Goal: Task Accomplishment & Management: Use online tool/utility

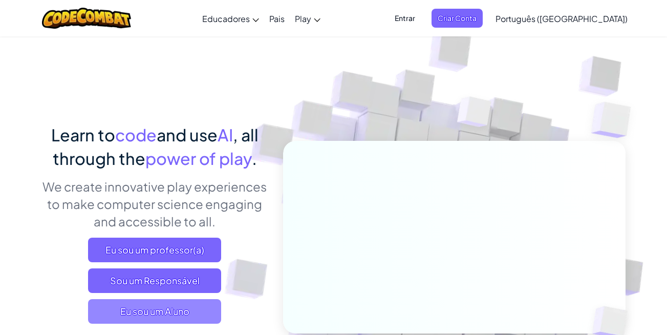
drag, startPoint x: 153, startPoint y: 307, endPoint x: 146, endPoint y: 302, distance: 8.8
click at [146, 302] on span "Eu sou um Aluno" at bounding box center [154, 311] width 133 height 25
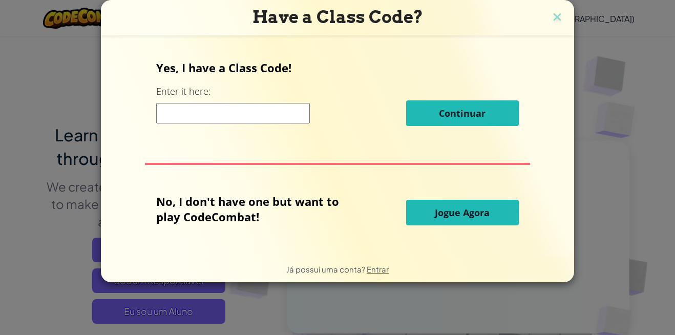
click at [265, 115] on input at bounding box center [233, 113] width 154 height 20
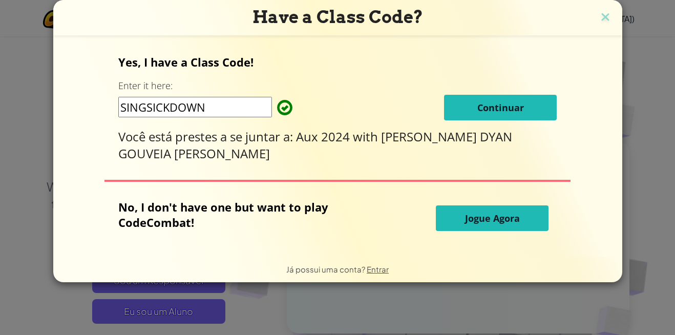
type input "SINGSICKDOWN"
click at [477, 105] on span "Continuar" at bounding box center [500, 107] width 47 height 12
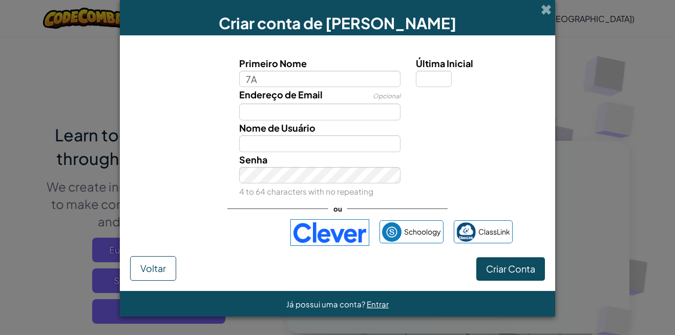
type input "7A"
click at [146, 263] on span "Voltar" at bounding box center [153, 268] width 26 height 12
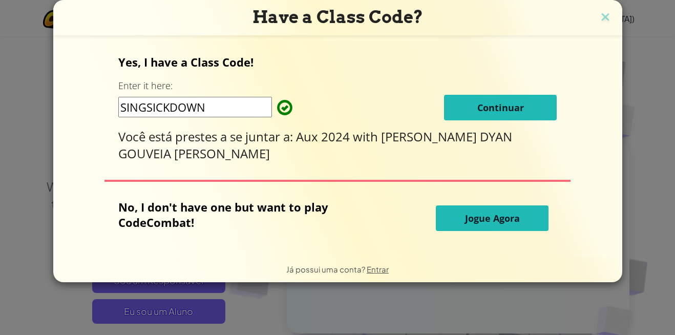
click at [478, 223] on span "Jogue Agora" at bounding box center [492, 218] width 55 height 12
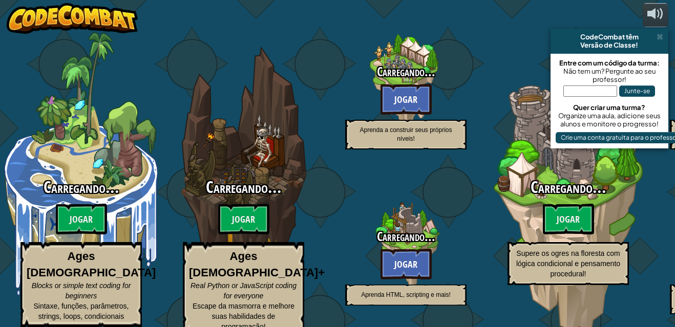
select select "pt-BR"
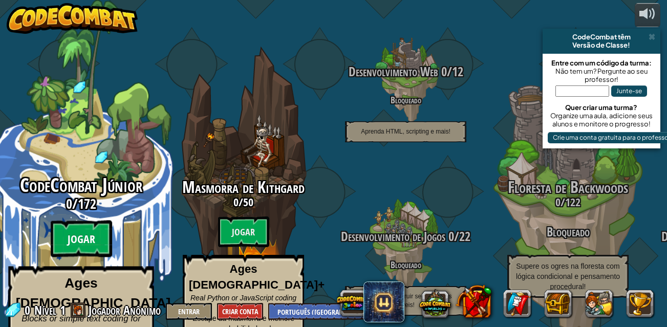
click at [64, 221] on btn "Jogar" at bounding box center [81, 239] width 61 height 37
select select "pt-BR"
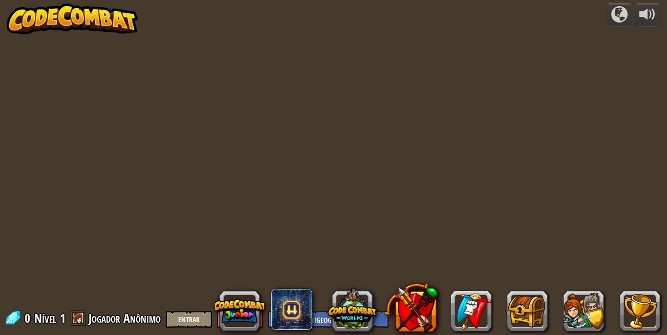
select select "pt-BR"
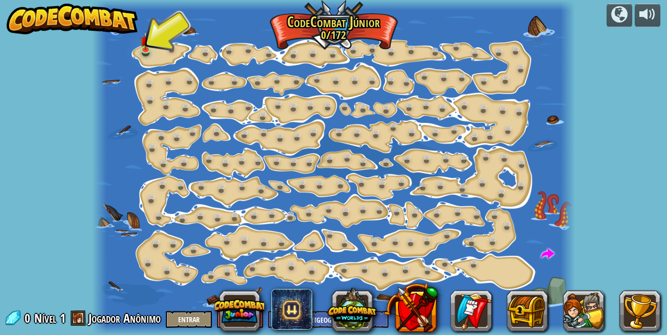
click at [162, 64] on div at bounding box center [333, 167] width 483 height 335
drag, startPoint x: 172, startPoint y: 51, endPoint x: 163, endPoint y: 65, distance: 16.6
click at [163, 65] on div at bounding box center [333, 167] width 483 height 335
click at [165, 47] on link at bounding box center [174, 49] width 20 height 20
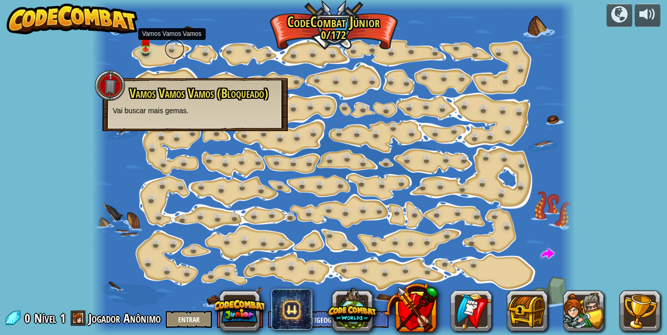
click at [166, 46] on link at bounding box center [174, 49] width 20 height 20
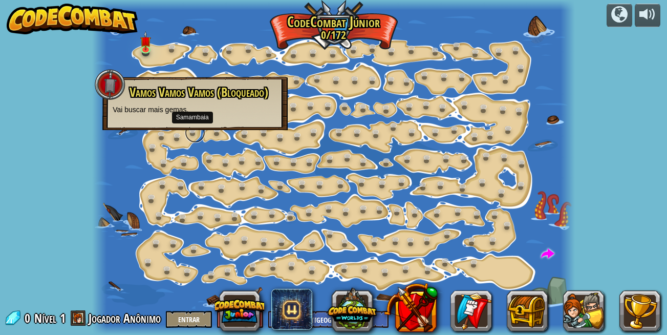
click at [190, 137] on link at bounding box center [195, 132] width 20 height 20
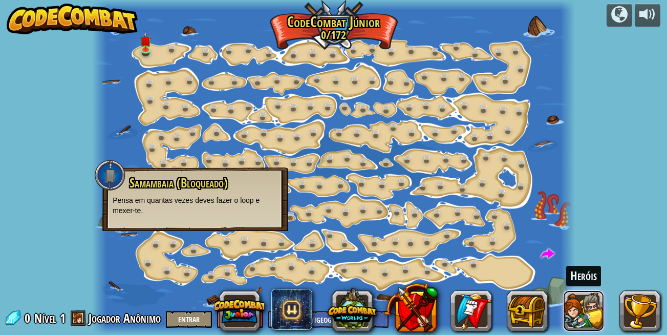
click at [565, 304] on button at bounding box center [583, 310] width 41 height 41
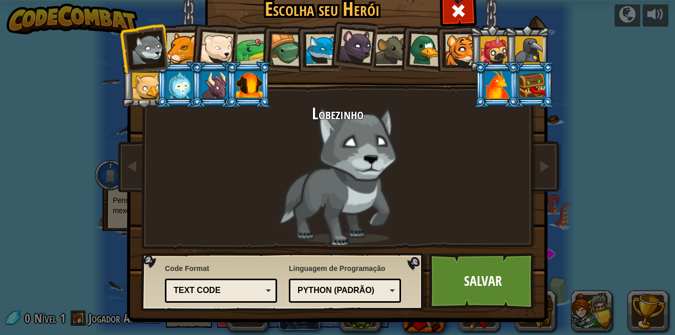
click at [169, 54] on div at bounding box center [181, 48] width 31 height 31
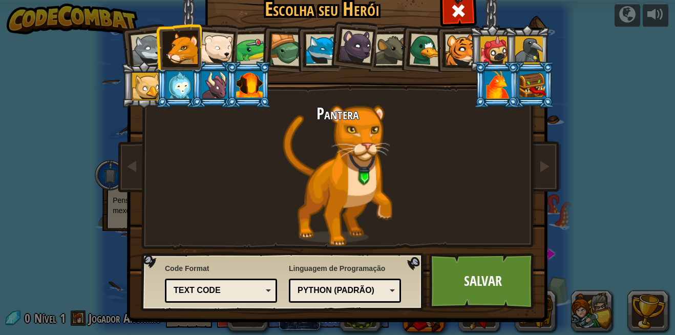
click at [218, 48] on div at bounding box center [217, 49] width 34 height 34
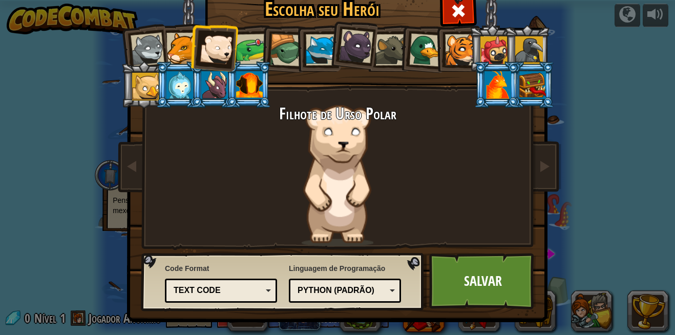
click at [362, 40] on div at bounding box center [356, 46] width 34 height 34
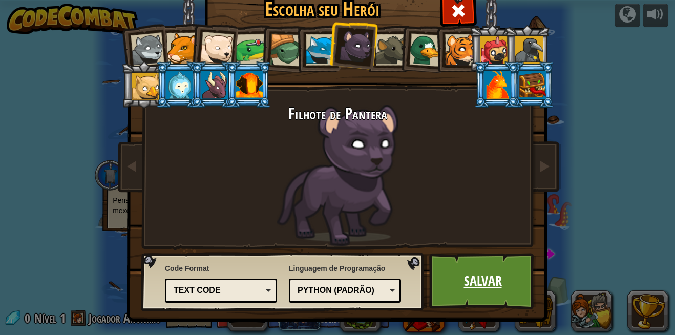
click at [499, 288] on link "Salvar" at bounding box center [482, 281] width 107 height 56
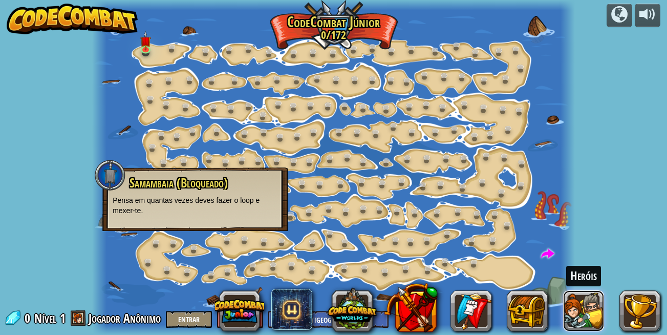
click at [577, 310] on button at bounding box center [583, 310] width 41 height 41
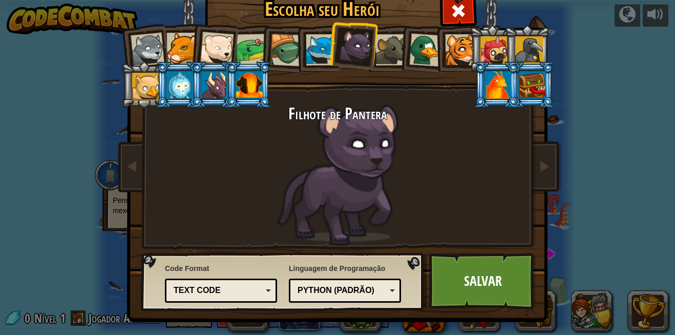
click at [530, 42] on div at bounding box center [529, 50] width 28 height 28
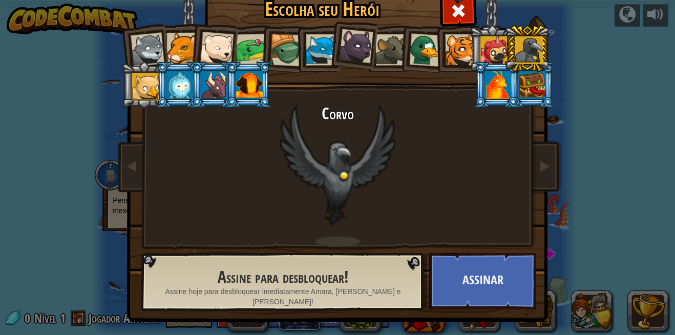
click at [352, 42] on div at bounding box center [356, 46] width 34 height 34
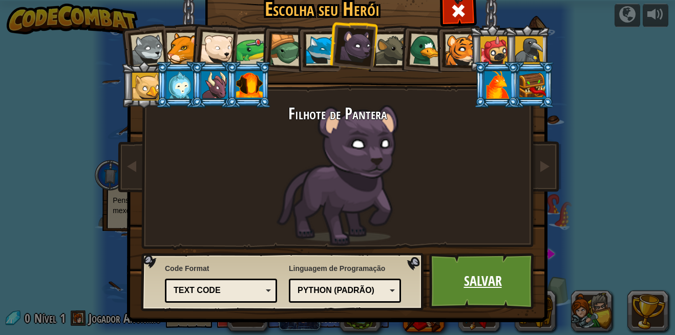
click at [505, 267] on link "Salvar" at bounding box center [482, 281] width 107 height 56
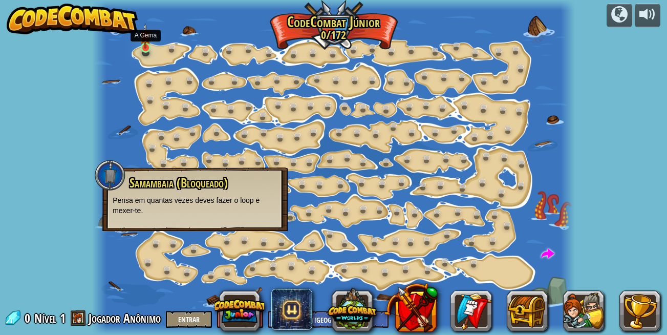
click at [145, 48] on img at bounding box center [145, 36] width 11 height 26
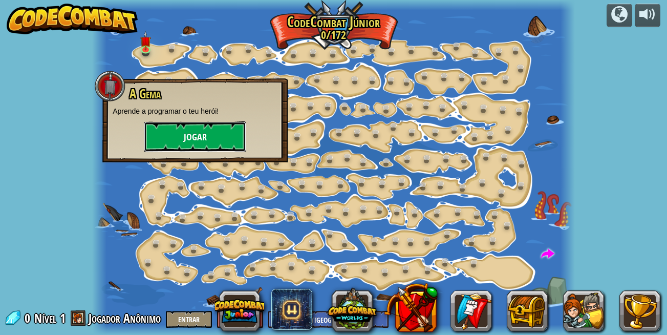
click at [188, 132] on button "Jogar" at bounding box center [195, 136] width 102 height 31
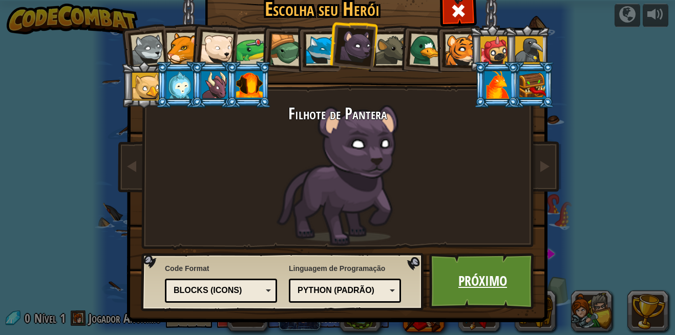
click at [455, 290] on link "Próximo" at bounding box center [482, 281] width 107 height 56
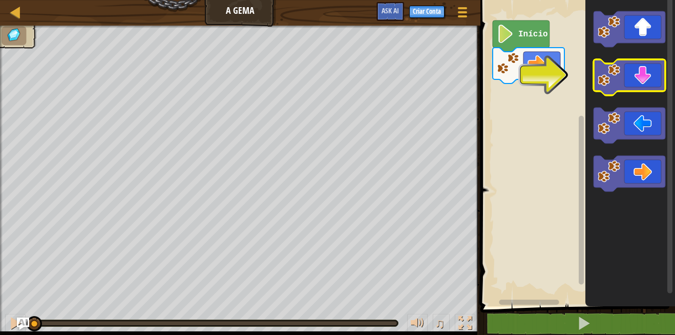
click at [647, 74] on icon "Espaço de trabalho do Blockly" at bounding box center [629, 77] width 72 height 36
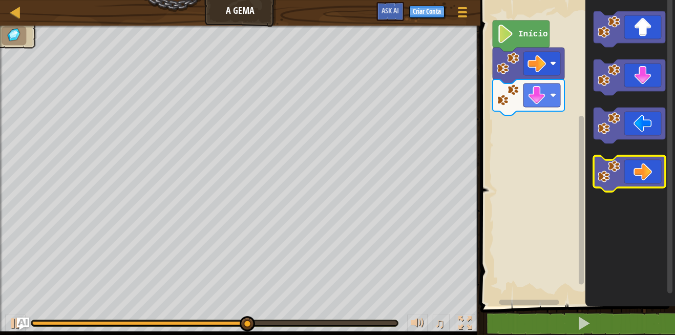
click at [630, 168] on icon "Espaço de trabalho do Blockly" at bounding box center [629, 174] width 72 height 36
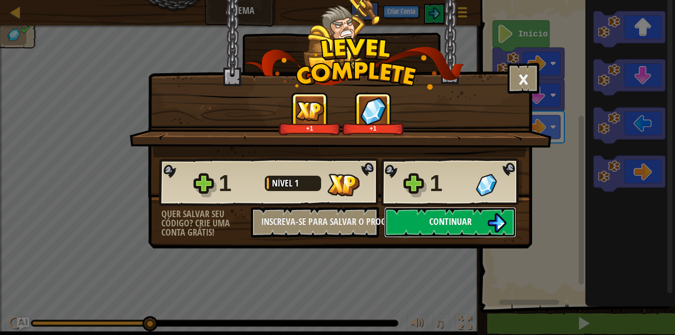
click at [417, 216] on button "Continuar" at bounding box center [450, 222] width 132 height 31
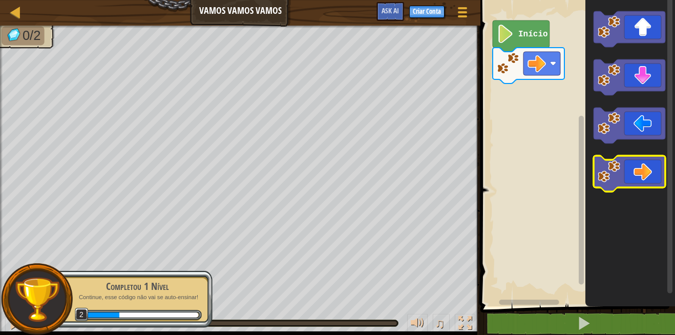
click at [636, 184] on icon "Espaço de trabalho do Blockly" at bounding box center [629, 174] width 72 height 36
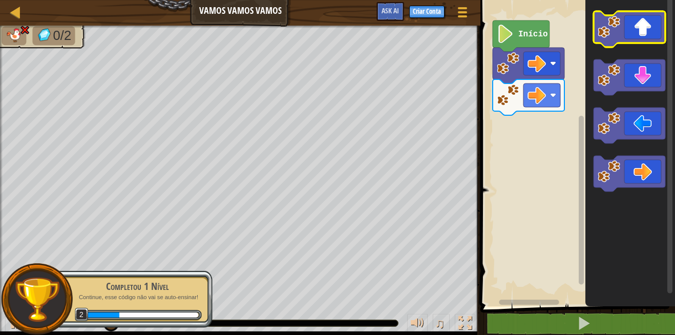
click at [655, 32] on icon "Espaço de trabalho do Blockly" at bounding box center [629, 29] width 72 height 36
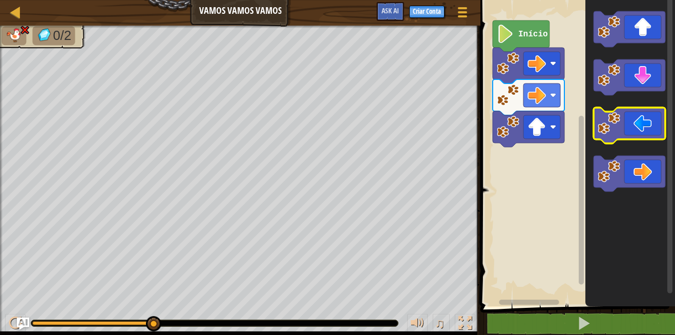
click at [633, 116] on icon "Espaço de trabalho do Blockly" at bounding box center [629, 126] width 72 height 36
click at [650, 125] on icon "Espaço de trabalho do Blockly" at bounding box center [629, 126] width 72 height 36
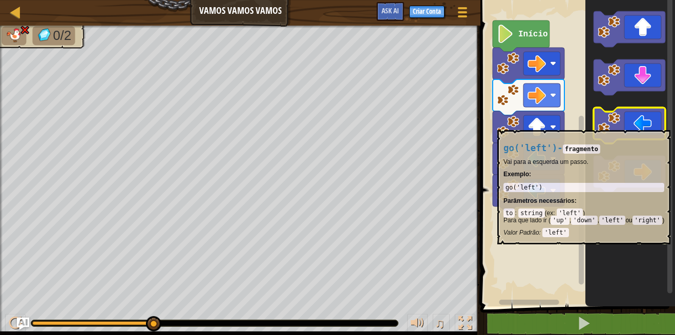
click at [650, 125] on icon "Espaço de trabalho do Blockly" at bounding box center [629, 126] width 72 height 36
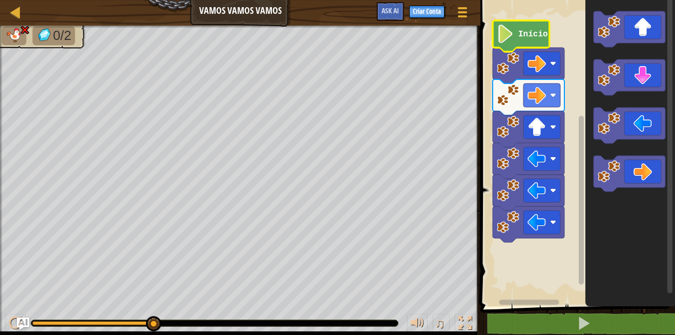
click at [506, 32] on image "Espaço de trabalho do Blockly" at bounding box center [505, 34] width 17 height 18
click at [504, 35] on image "Espaço de trabalho do Blockly" at bounding box center [505, 34] width 17 height 18
click at [507, 31] on image "Espaço de trabalho do Blockly" at bounding box center [505, 34] width 17 height 18
click at [508, 29] on image "Espaço de trabalho do Blockly" at bounding box center [505, 34] width 17 height 18
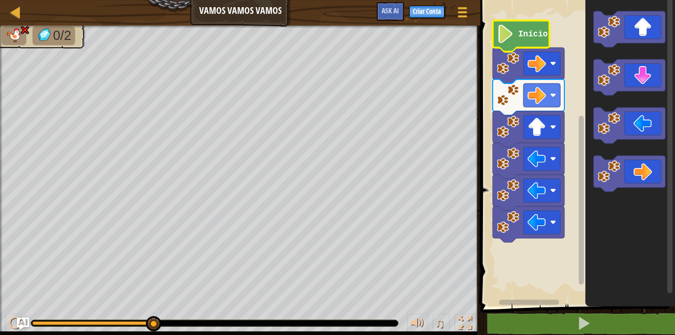
click at [509, 31] on image "Espaço de trabalho do Blockly" at bounding box center [505, 34] width 17 height 18
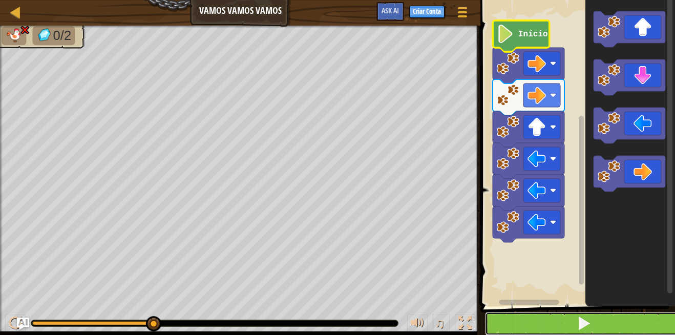
click at [558, 326] on button at bounding box center [584, 324] width 198 height 24
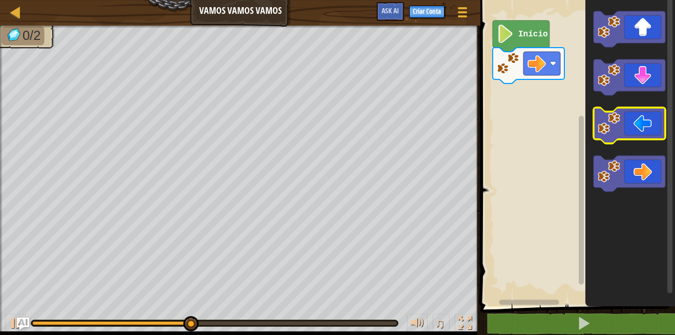
click at [634, 124] on icon "Espaço de trabalho do Blockly" at bounding box center [629, 126] width 72 height 36
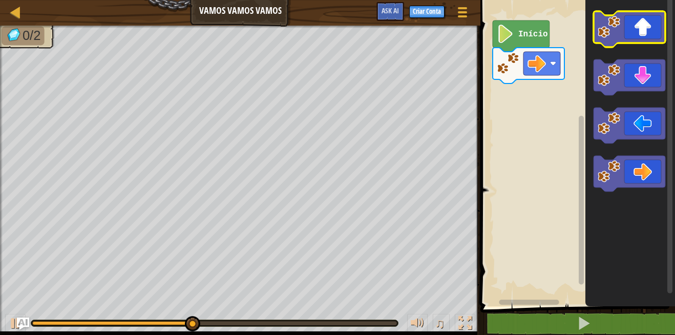
click at [649, 31] on icon "Espaço de trabalho do Blockly" at bounding box center [629, 29] width 72 height 36
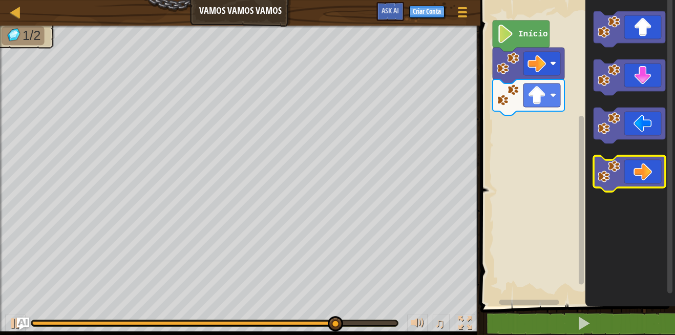
click at [635, 171] on icon "Espaço de trabalho do Blockly" at bounding box center [629, 174] width 72 height 36
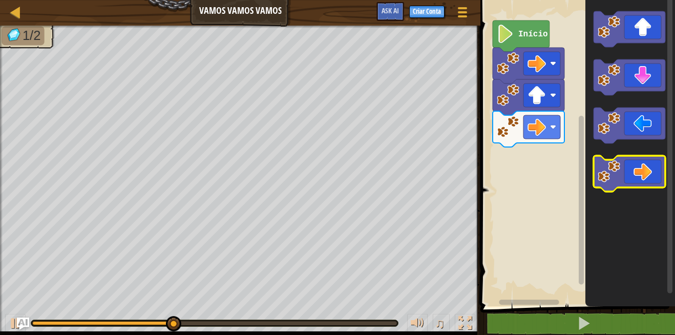
click at [635, 171] on icon "Espaço de trabalho do Blockly" at bounding box center [629, 174] width 72 height 36
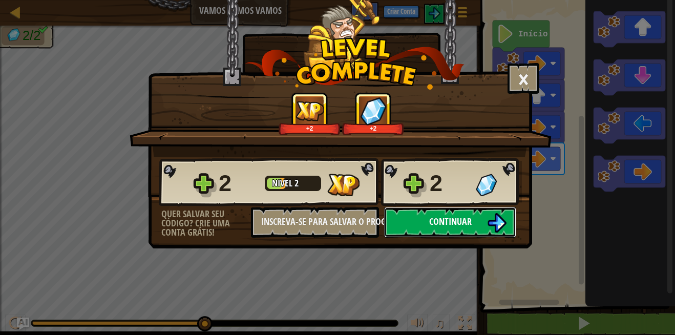
click at [469, 227] on span "Continuar" at bounding box center [450, 221] width 42 height 13
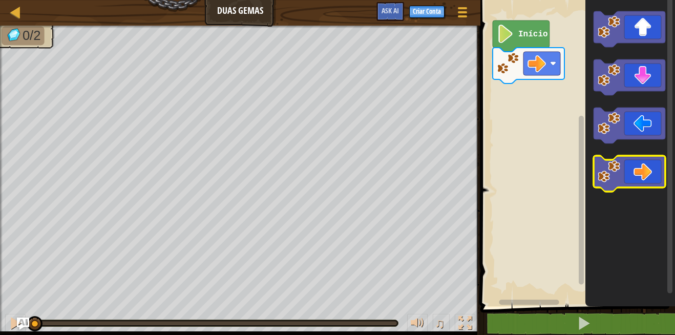
click at [618, 169] on image "Espaço de trabalho do Blockly" at bounding box center [608, 171] width 23 height 23
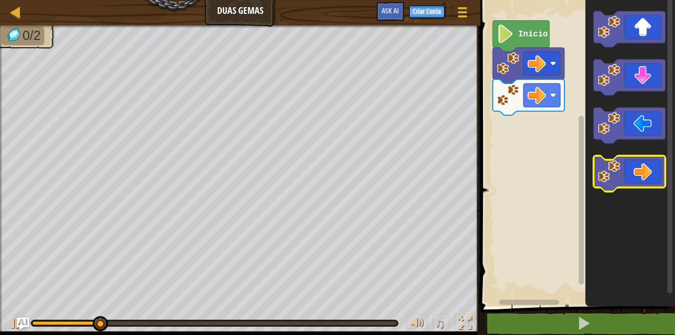
click at [629, 180] on icon "Espaço de trabalho do Blockly" at bounding box center [629, 174] width 72 height 36
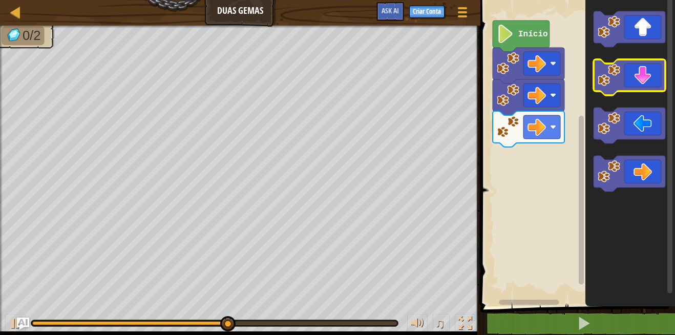
click at [640, 89] on icon "Espaço de trabalho do Blockly" at bounding box center [629, 77] width 72 height 36
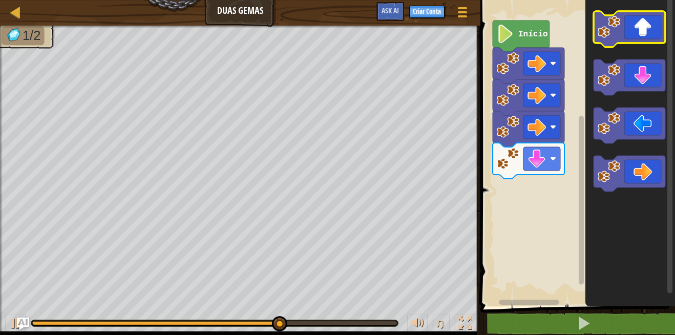
click at [618, 14] on icon "Espaço de trabalho do Blockly" at bounding box center [629, 29] width 72 height 36
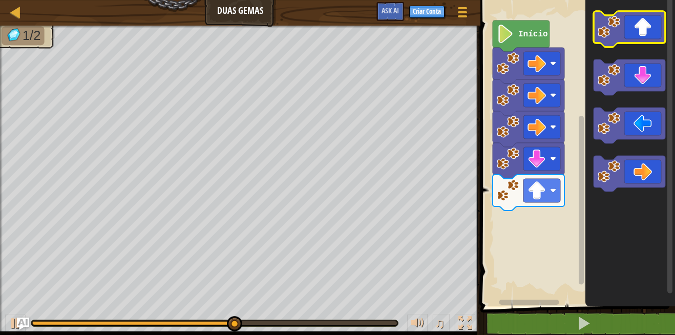
click at [634, 34] on icon "Espaço de trabalho do Blockly" at bounding box center [629, 29] width 72 height 36
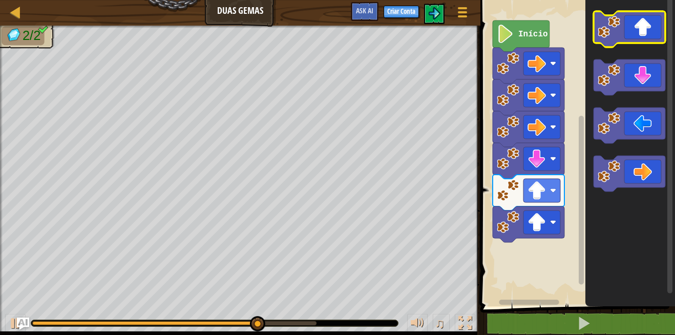
click at [634, 34] on icon "Espaço de trabalho do Blockly" at bounding box center [629, 29] width 72 height 36
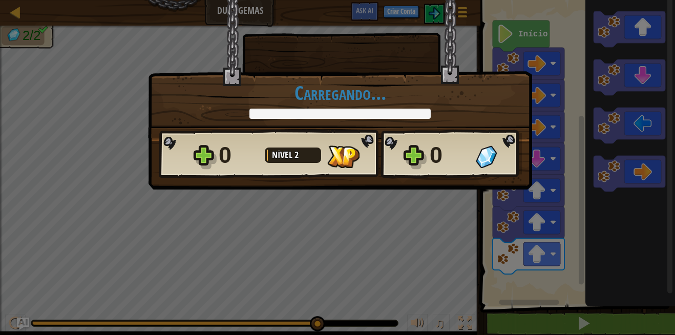
click at [586, 169] on div "× Este nível foi divertido? [GEOGRAPHIC_DATA]... Reticulating Splines... [GEOGR…" at bounding box center [337, 167] width 675 height 335
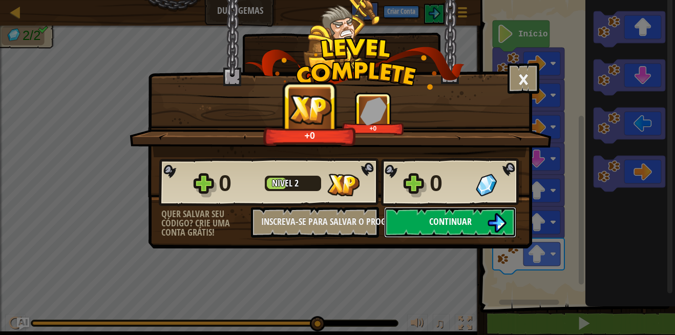
click at [476, 228] on button "Continuar" at bounding box center [450, 222] width 132 height 31
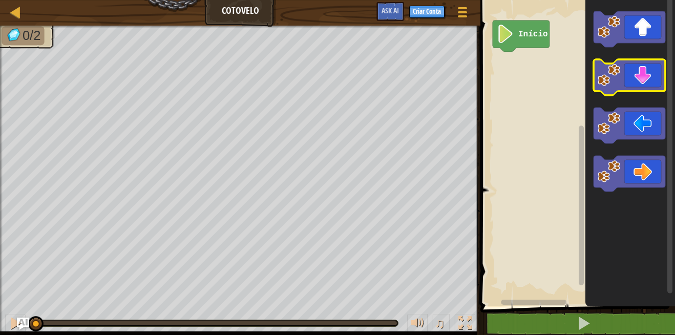
click at [614, 79] on image "Espaço de trabalho do Blockly" at bounding box center [608, 75] width 23 height 23
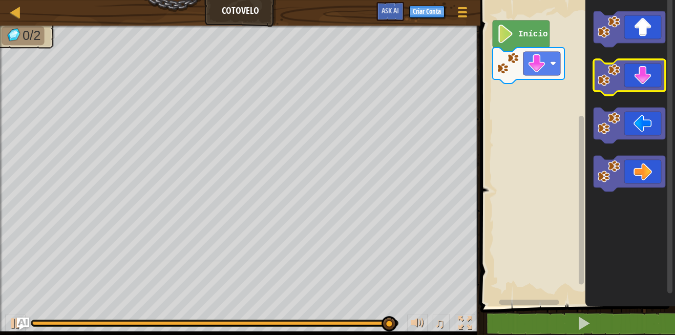
click at [620, 81] on icon "Espaço de trabalho do Blockly" at bounding box center [629, 77] width 72 height 36
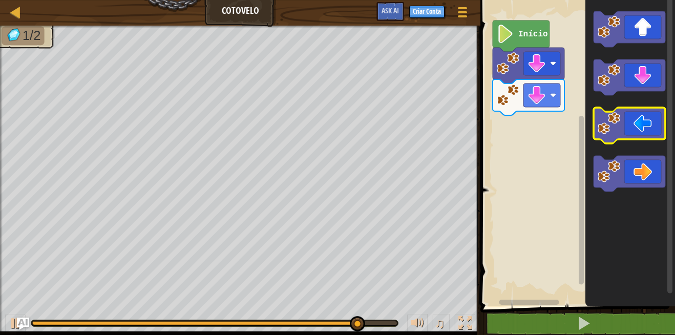
click at [613, 122] on image "Espaço de trabalho do Blockly" at bounding box center [608, 123] width 23 height 23
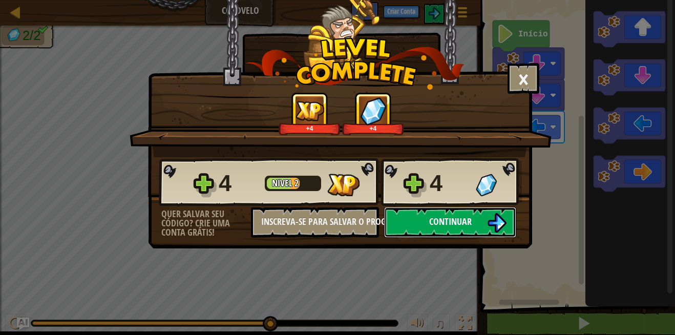
click at [444, 237] on button "Continuar" at bounding box center [450, 222] width 132 height 31
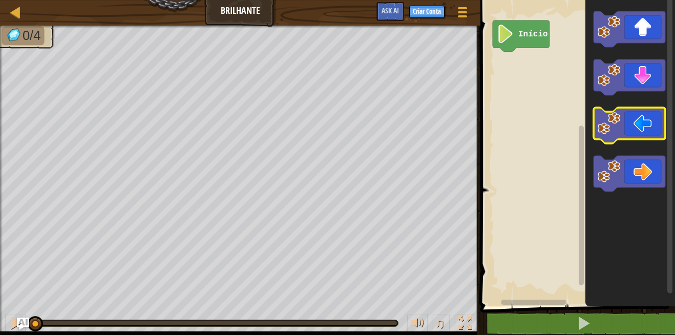
click at [643, 121] on icon "Espaço de trabalho do Blockly" at bounding box center [629, 126] width 72 height 36
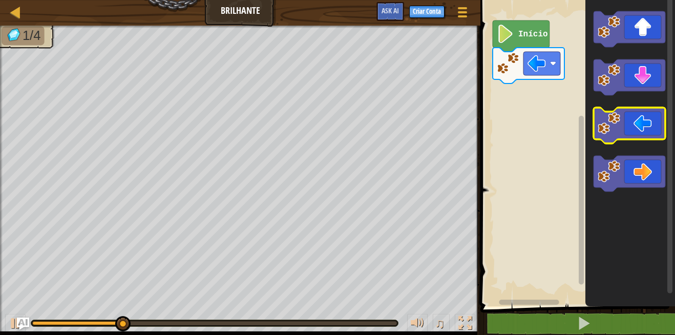
click at [645, 120] on icon "Espaço de trabalho do Blockly" at bounding box center [629, 126] width 72 height 36
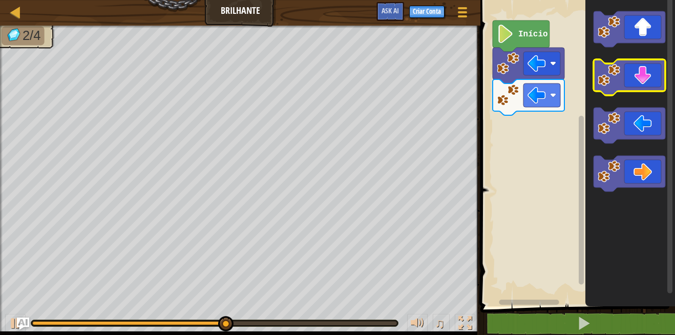
click at [640, 81] on icon "Espaço de trabalho do Blockly" at bounding box center [629, 77] width 72 height 36
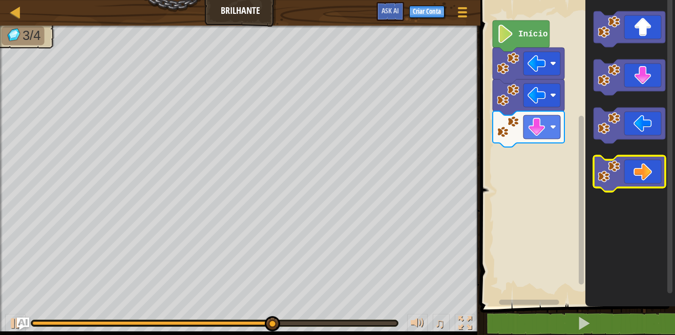
click at [634, 165] on icon "Espaço de trabalho do Blockly" at bounding box center [629, 174] width 72 height 36
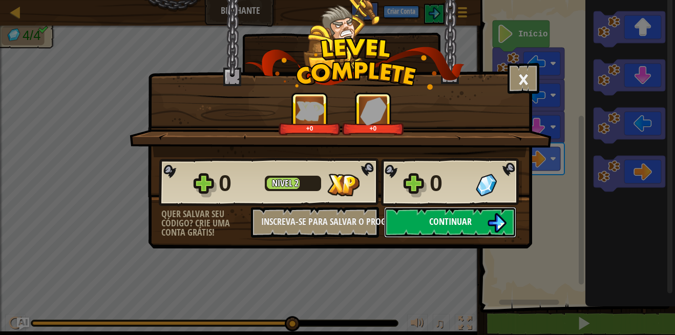
click at [494, 219] on img at bounding box center [496, 222] width 19 height 19
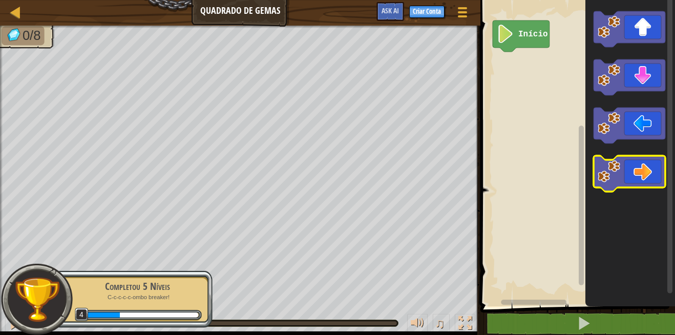
click at [641, 179] on icon "Espaço de trabalho do Blockly" at bounding box center [629, 174] width 72 height 36
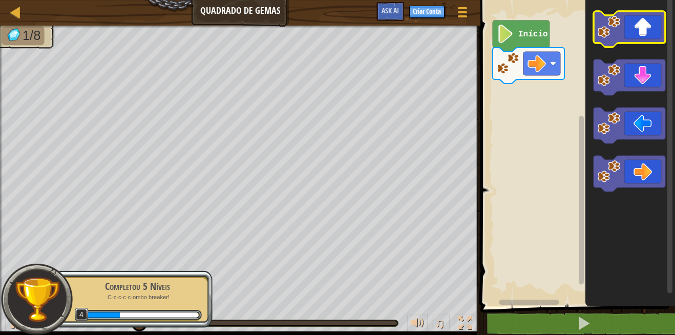
click at [657, 37] on icon "Espaço de trabalho do Blockly" at bounding box center [629, 29] width 72 height 36
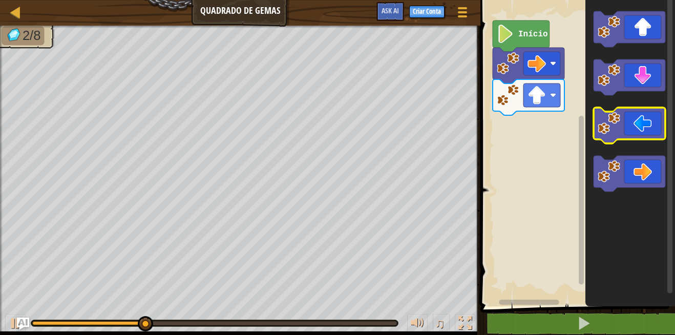
click at [627, 120] on icon "Espaço de trabalho do Blockly" at bounding box center [629, 126] width 72 height 36
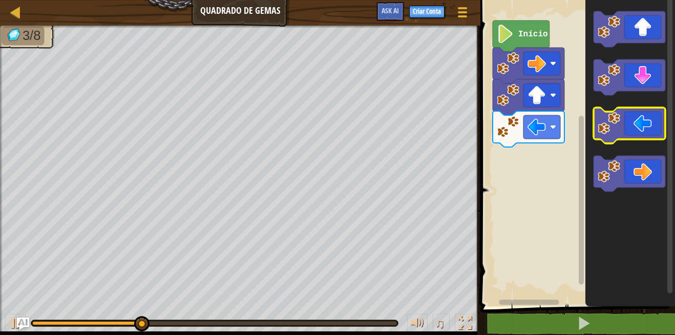
click at [627, 120] on icon "Espaço de trabalho do Blockly" at bounding box center [629, 126] width 72 height 36
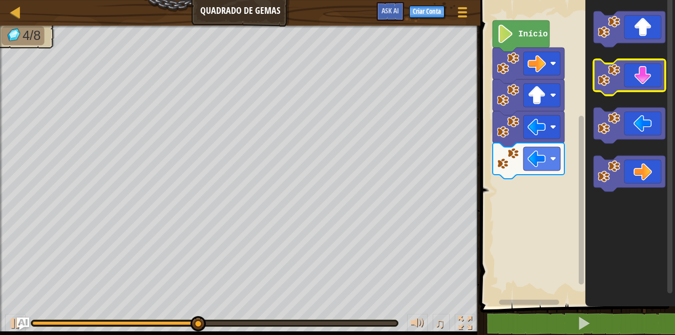
click at [632, 81] on icon "Espaço de trabalho do Blockly" at bounding box center [629, 77] width 72 height 36
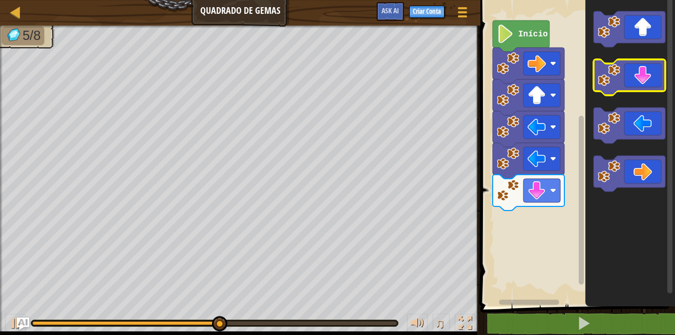
click at [625, 79] on icon "Espaço de trabalho do Blockly" at bounding box center [629, 77] width 72 height 36
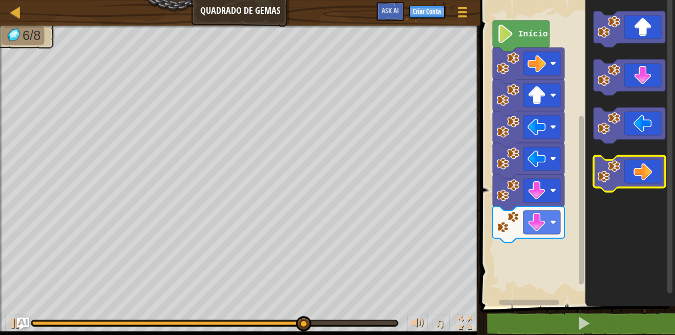
click at [629, 167] on icon "Espaço de trabalho do Blockly" at bounding box center [629, 174] width 72 height 36
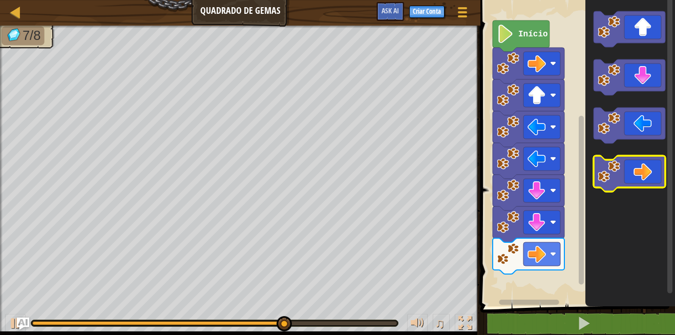
click at [629, 165] on icon "Espaço de trabalho do Blockly" at bounding box center [629, 174] width 72 height 36
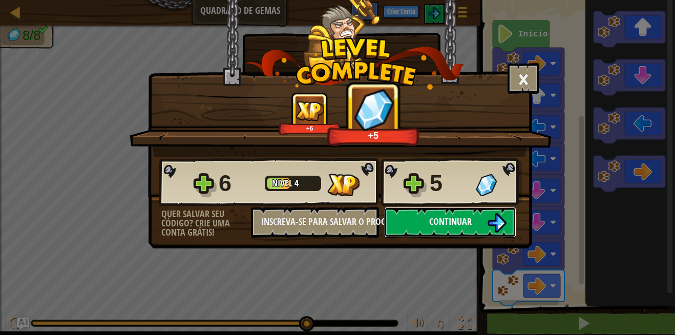
click at [400, 213] on button "Continuar" at bounding box center [450, 222] width 132 height 31
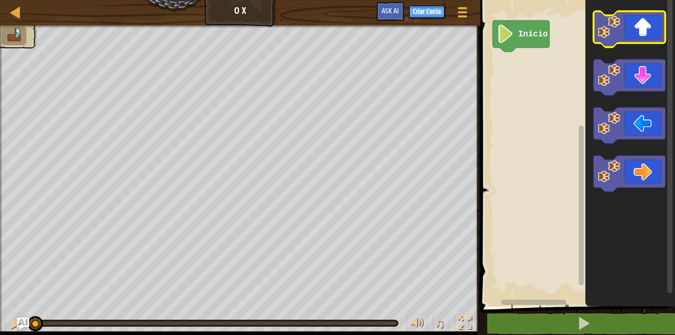
click at [632, 33] on icon "Espaço de trabalho do Blockly" at bounding box center [629, 29] width 72 height 36
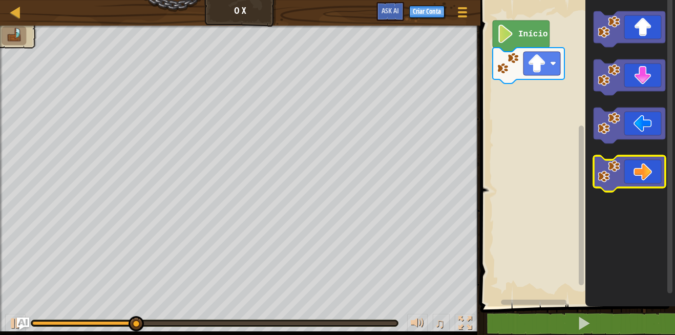
click at [637, 182] on icon "Espaço de trabalho do Blockly" at bounding box center [629, 174] width 72 height 36
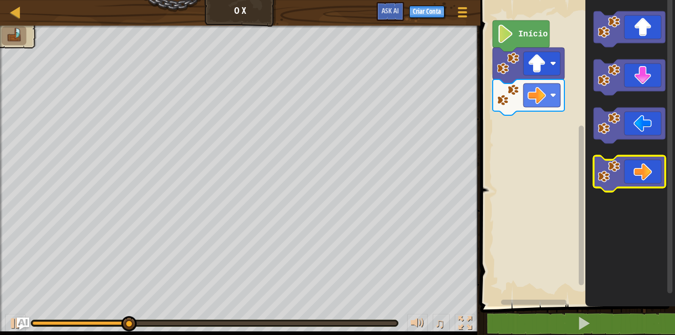
click at [639, 163] on icon "Espaço de trabalho do Blockly" at bounding box center [629, 174] width 72 height 36
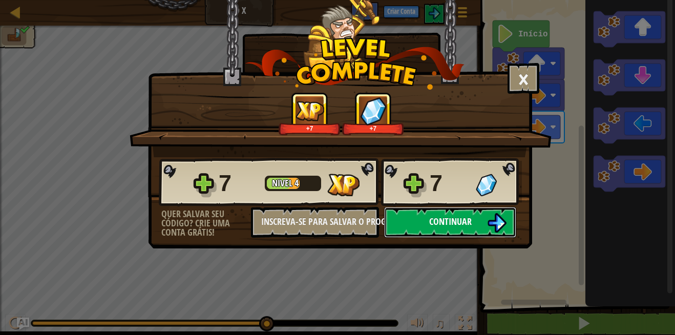
click at [484, 223] on button "Continuar" at bounding box center [450, 222] width 132 height 31
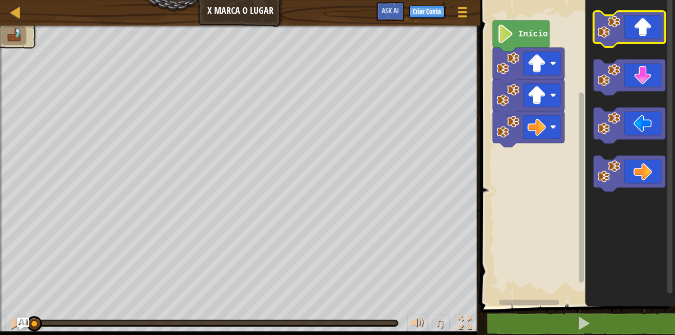
click at [622, 36] on icon "Espaço de trabalho do Blockly" at bounding box center [629, 29] width 72 height 36
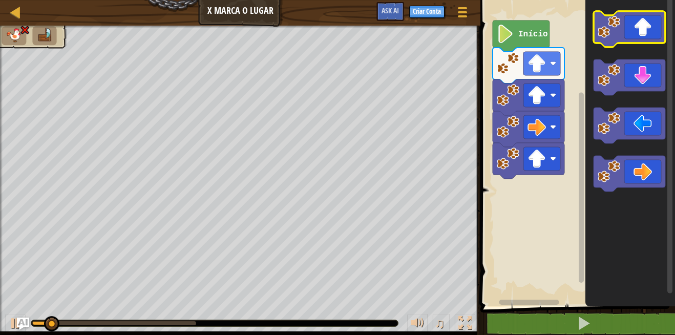
click at [622, 36] on icon "Espaço de trabalho do Blockly" at bounding box center [629, 29] width 72 height 36
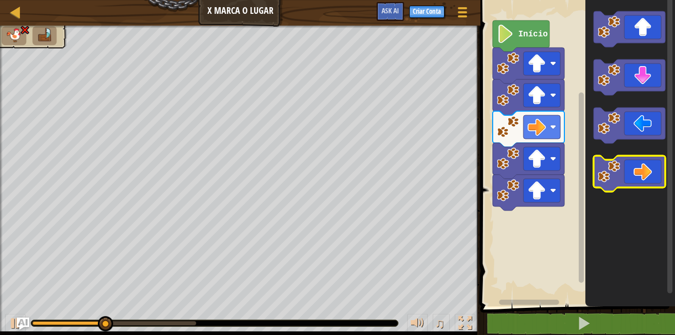
click at [644, 158] on icon "Espaço de trabalho do Blockly" at bounding box center [629, 174] width 72 height 36
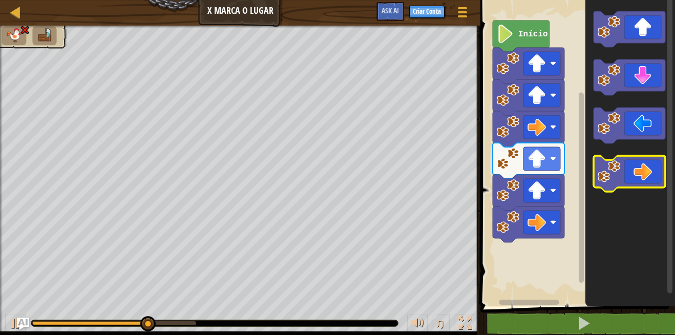
click at [641, 157] on icon "Espaço de trabalho do Blockly" at bounding box center [629, 174] width 72 height 36
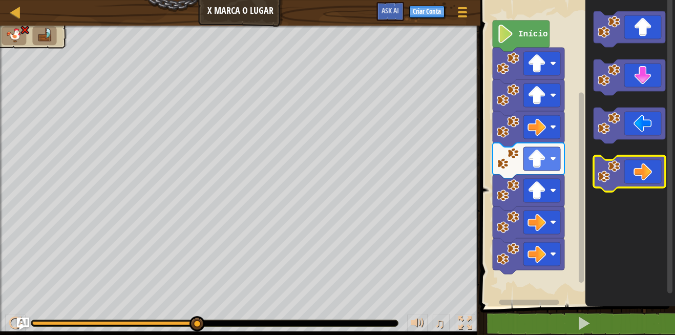
click at [628, 172] on icon "Espaço de trabalho do Blockly" at bounding box center [629, 174] width 72 height 36
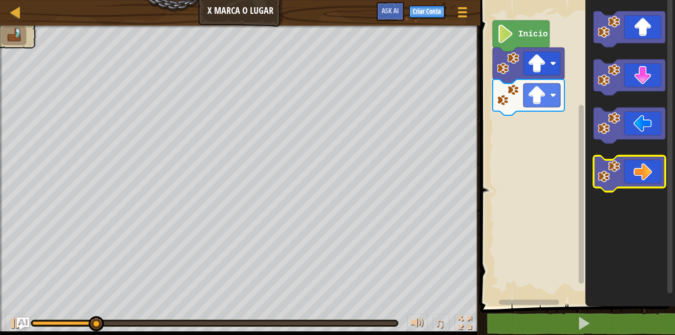
click at [628, 179] on icon "Espaço de trabalho do Blockly" at bounding box center [629, 174] width 72 height 36
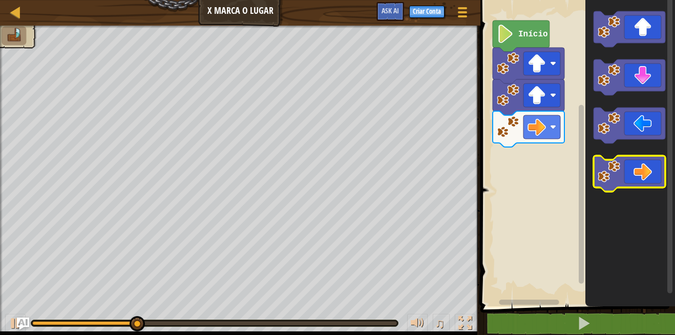
click at [629, 180] on icon "Espaço de trabalho do Blockly" at bounding box center [629, 174] width 72 height 36
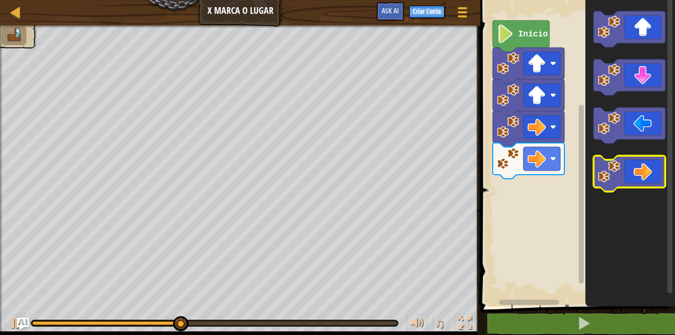
click at [629, 176] on icon "Espaço de trabalho do Blockly" at bounding box center [629, 174] width 72 height 36
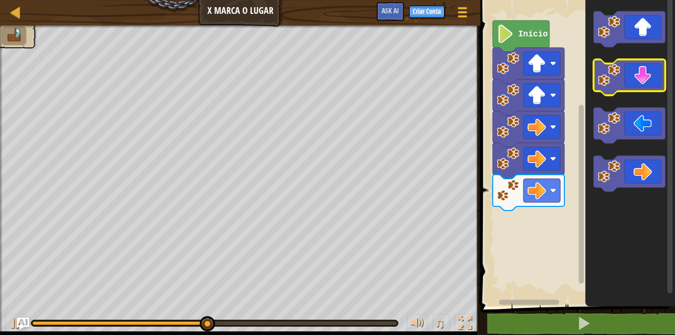
click at [628, 92] on rect "Espaço de trabalho do Blockly" at bounding box center [629, 77] width 72 height 36
click at [627, 84] on icon "Espaço de trabalho do Blockly" at bounding box center [629, 77] width 72 height 36
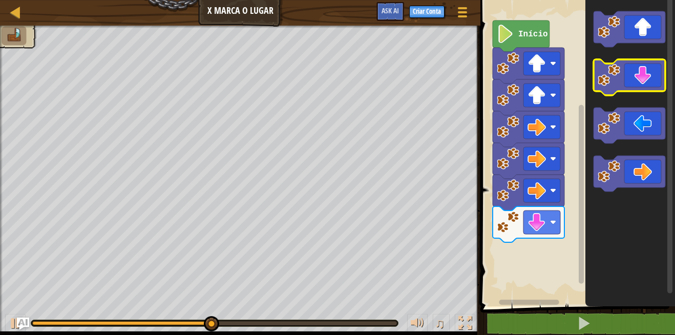
click at [627, 84] on icon "Espaço de trabalho do Blockly" at bounding box center [629, 77] width 72 height 36
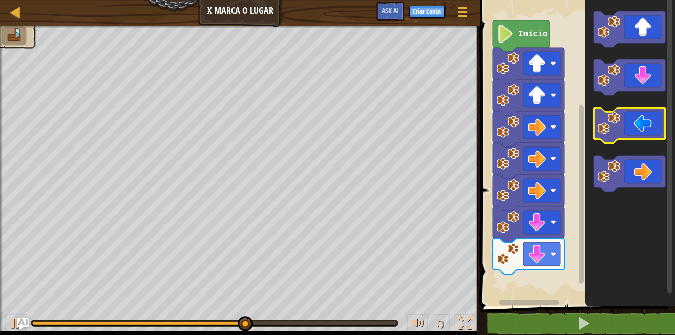
click at [620, 130] on image "Espaço de trabalho do Blockly" at bounding box center [608, 123] width 23 height 23
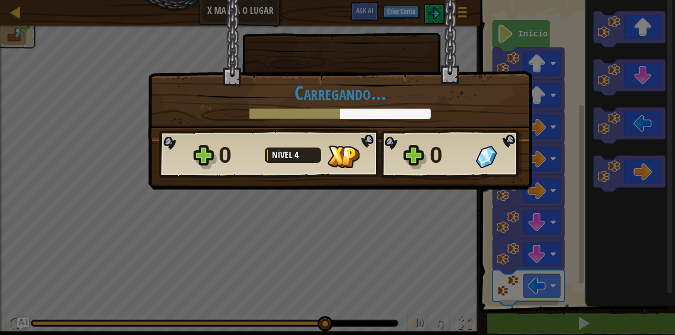
drag, startPoint x: 547, startPoint y: 74, endPoint x: 549, endPoint y: 124, distance: 50.2
click at [574, 90] on div "× Este nível foi divertido? [GEOGRAPHIC_DATA]... Reticulating Splines... [GEOGR…" at bounding box center [337, 167] width 675 height 335
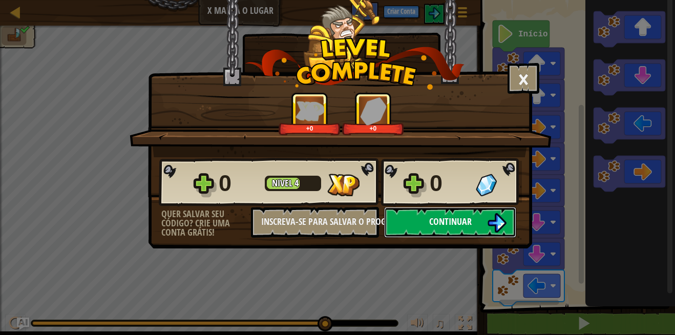
click at [452, 209] on button "Continuar" at bounding box center [450, 222] width 132 height 31
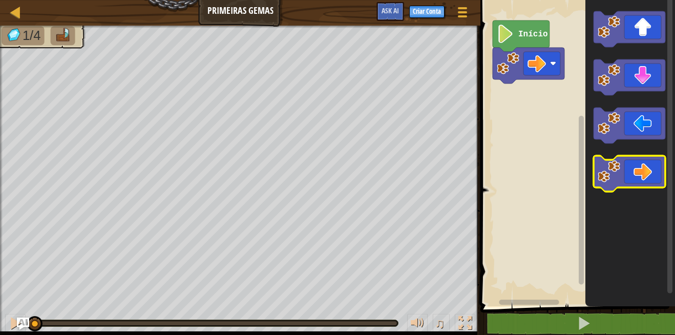
click at [647, 169] on icon "Espaço de trabalho do Blockly" at bounding box center [629, 174] width 72 height 36
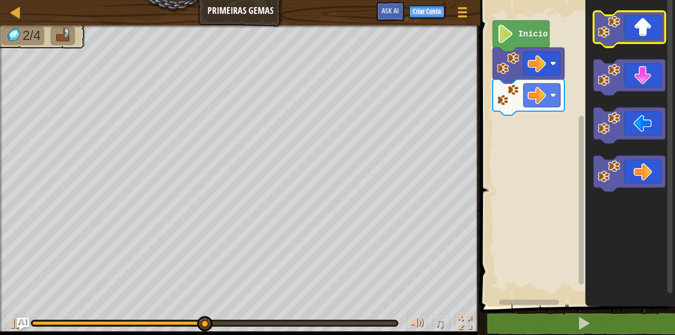
click at [637, 32] on icon "Espaço de trabalho do Blockly" at bounding box center [629, 29] width 72 height 36
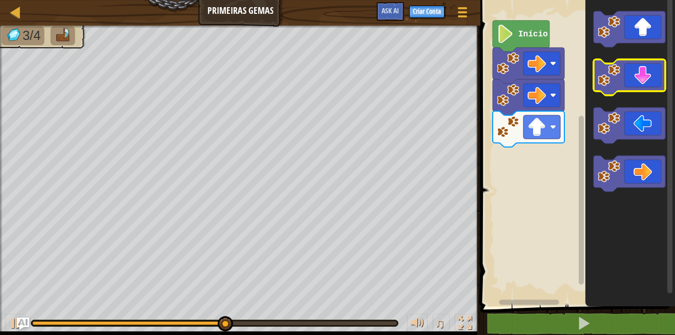
click at [642, 85] on icon "Espaço de trabalho do Blockly" at bounding box center [629, 77] width 72 height 36
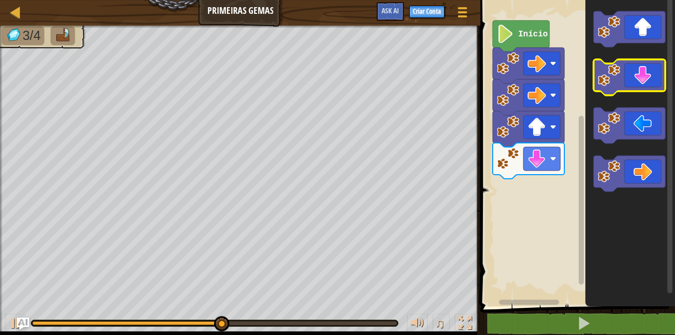
click at [642, 85] on icon "Espaço de trabalho do Blockly" at bounding box center [629, 77] width 72 height 36
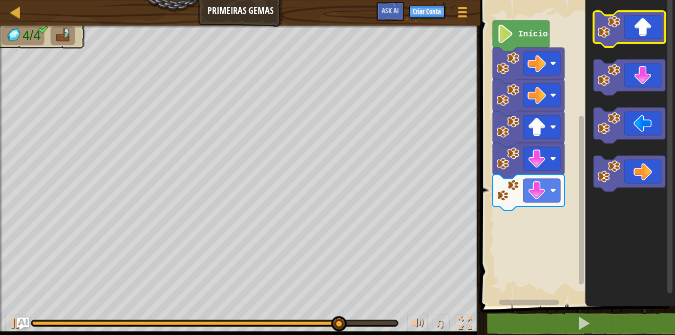
click at [642, 35] on icon "Espaço de trabalho do Blockly" at bounding box center [629, 29] width 72 height 36
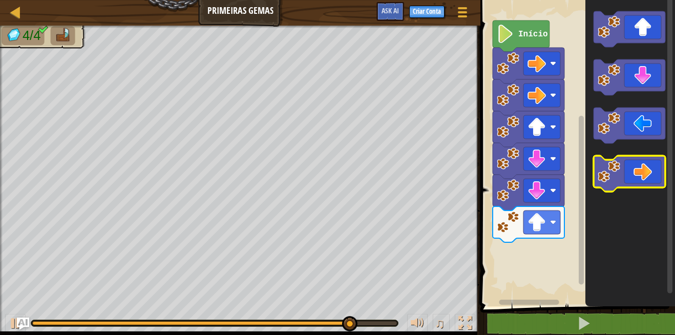
click at [635, 182] on icon "Espaço de trabalho do Blockly" at bounding box center [629, 174] width 72 height 36
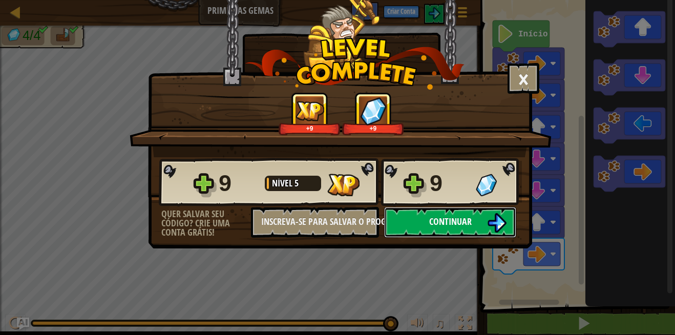
click at [493, 225] on img at bounding box center [496, 222] width 19 height 19
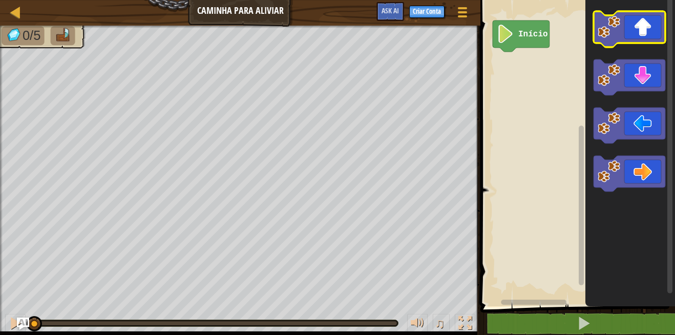
click at [654, 37] on icon "Espaço de trabalho do Blockly" at bounding box center [629, 29] width 72 height 36
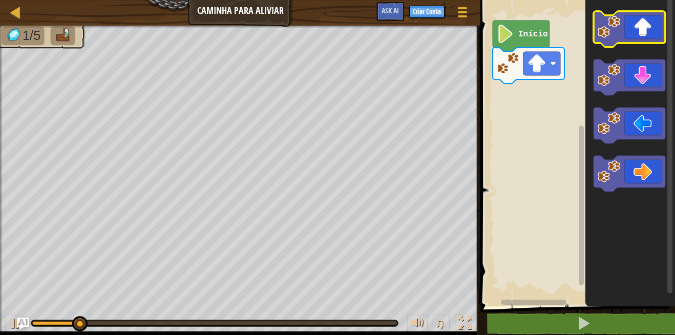
click at [654, 37] on icon "Espaço de trabalho do Blockly" at bounding box center [629, 29] width 72 height 36
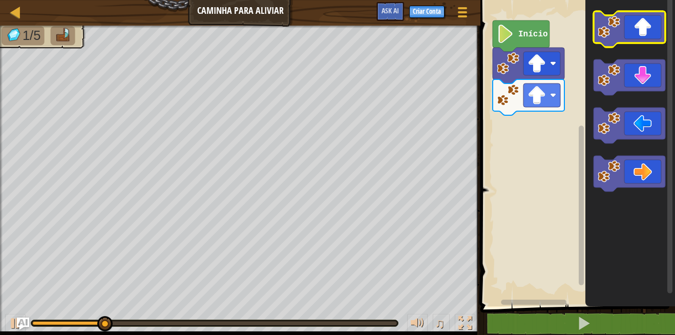
click at [654, 37] on icon "Espaço de trabalho do Blockly" at bounding box center [629, 29] width 72 height 36
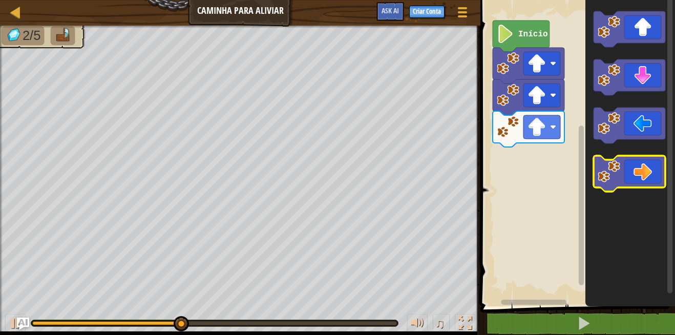
click at [620, 163] on g "Espaço de trabalho do Blockly" at bounding box center [629, 174] width 72 height 36
click at [618, 158] on icon "Espaço de trabalho do Blockly" at bounding box center [629, 174] width 72 height 36
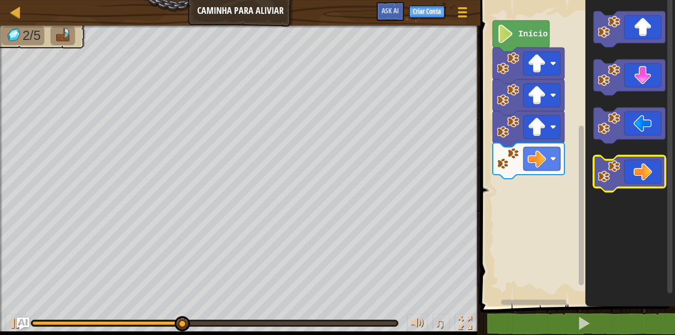
click at [663, 179] on icon "Espaço de trabalho do Blockly" at bounding box center [629, 174] width 72 height 36
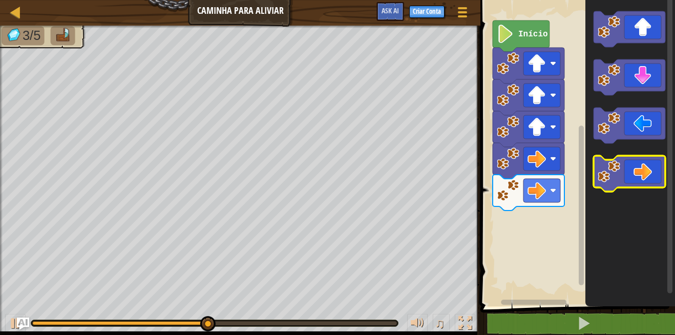
click at [653, 179] on icon "Espaço de trabalho do Blockly" at bounding box center [629, 174] width 72 height 36
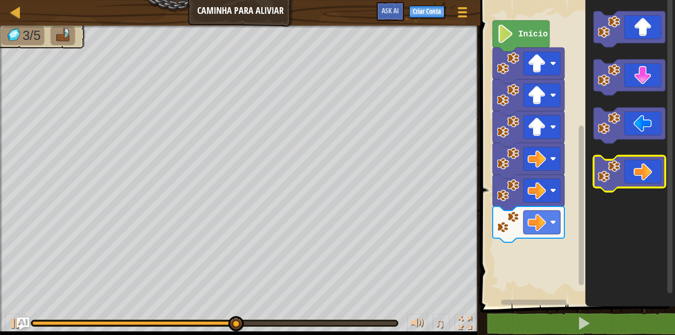
click at [653, 179] on icon "Espaço de trabalho do Blockly" at bounding box center [629, 174] width 72 height 36
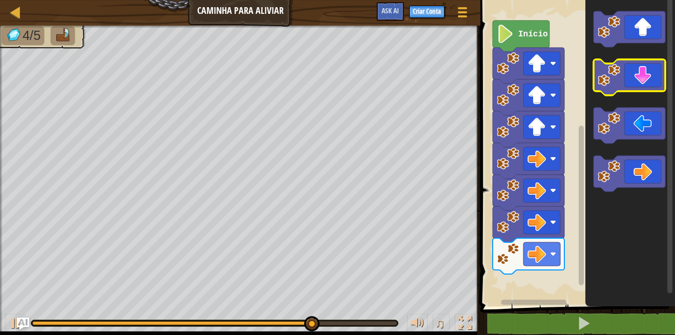
click at [653, 85] on icon "Espaço de trabalho do Blockly" at bounding box center [629, 77] width 72 height 36
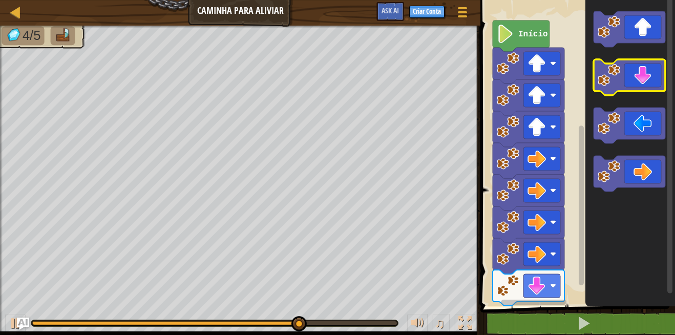
click at [651, 85] on icon "Espaço de trabalho do Blockly" at bounding box center [629, 77] width 72 height 36
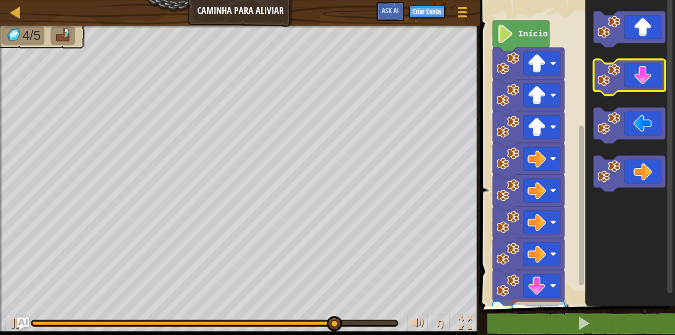
click at [650, 85] on icon "Espaço de trabalho do Blockly" at bounding box center [629, 77] width 72 height 36
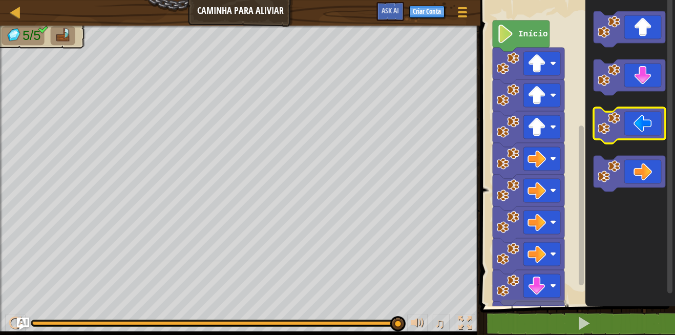
click at [619, 131] on image "Espaço de trabalho do Blockly" at bounding box center [608, 123] width 23 height 23
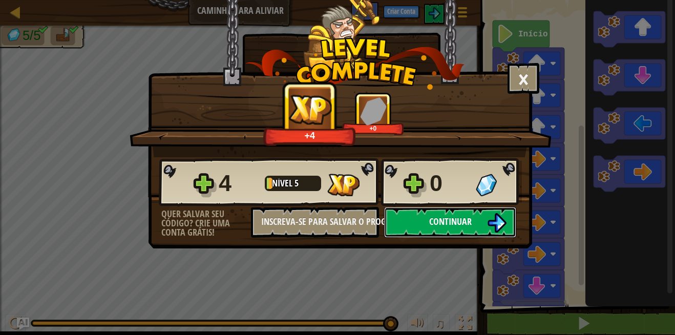
click at [483, 212] on button "Continuar" at bounding box center [450, 222] width 132 height 31
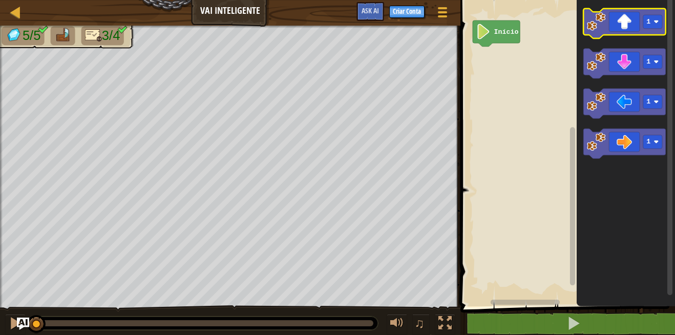
click at [603, 22] on image "Espaço de trabalho do Blockly" at bounding box center [596, 21] width 19 height 19
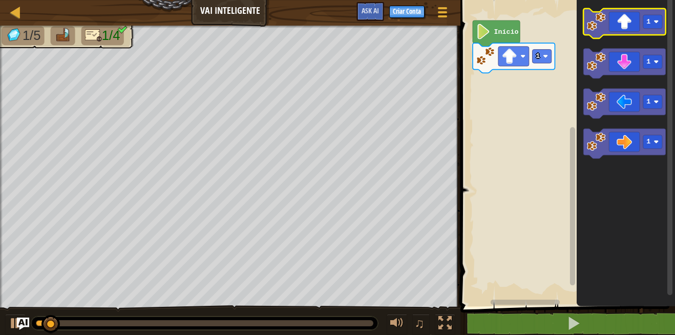
click at [600, 27] on image "Espaço de trabalho do Blockly" at bounding box center [596, 21] width 19 height 19
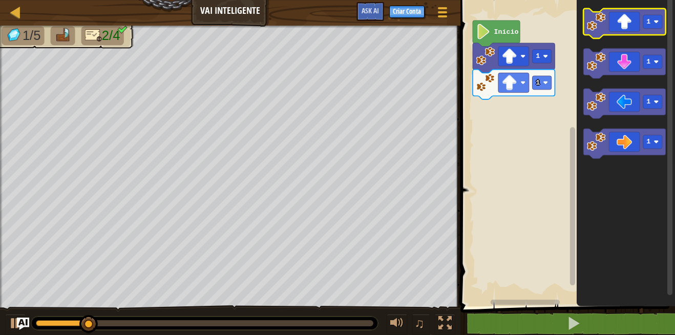
click at [600, 27] on image "Espaço de trabalho do Blockly" at bounding box center [596, 21] width 19 height 19
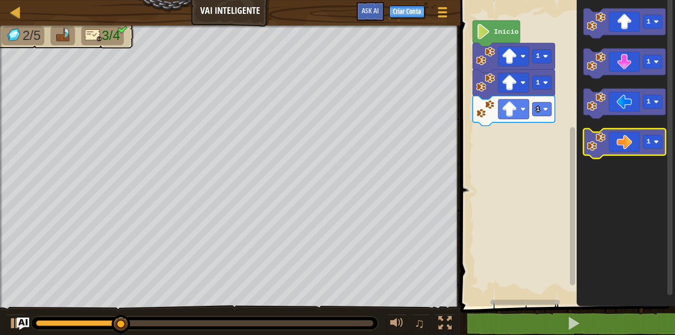
click at [629, 143] on icon "Espaço de trabalho do Blockly" at bounding box center [624, 143] width 82 height 30
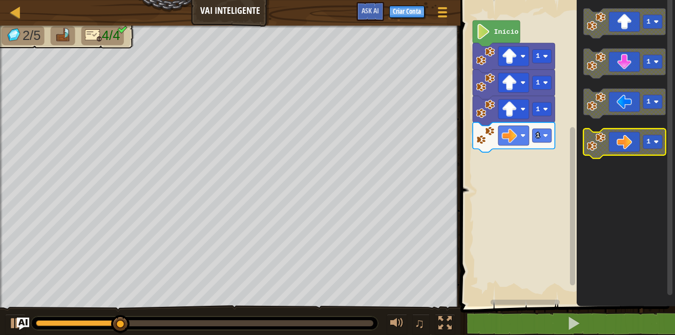
click at [631, 144] on icon "Espaço de trabalho do Blockly" at bounding box center [624, 143] width 82 height 30
click at [631, 145] on icon "Espaço de trabalho do Blockly" at bounding box center [624, 143] width 82 height 30
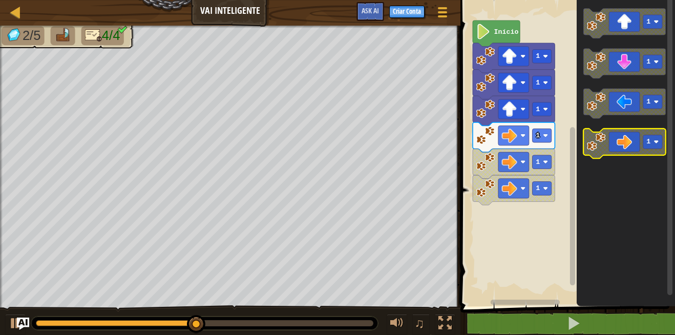
click at [622, 145] on icon "Espaço de trabalho do Blockly" at bounding box center [624, 143] width 82 height 30
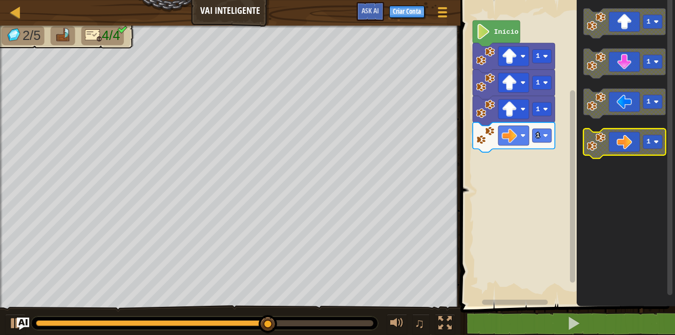
click at [619, 141] on icon "Espaço de trabalho do Blockly" at bounding box center [624, 143] width 82 height 30
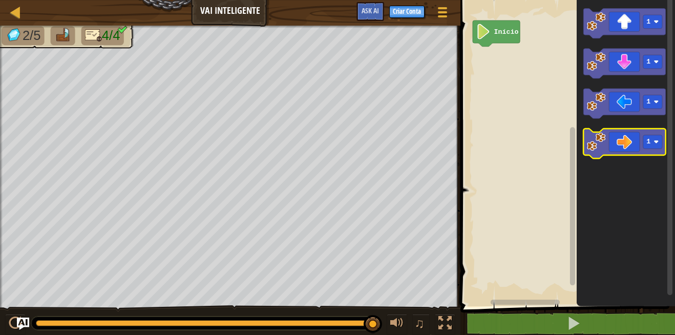
click at [619, 139] on icon "Espaço de trabalho do Blockly" at bounding box center [624, 143] width 82 height 30
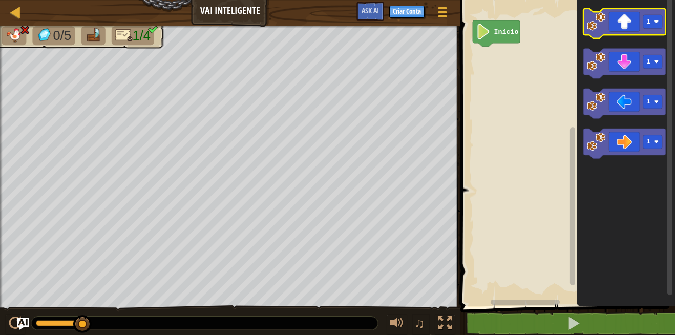
click at [603, 28] on image "Espaço de trabalho do Blockly" at bounding box center [596, 21] width 19 height 19
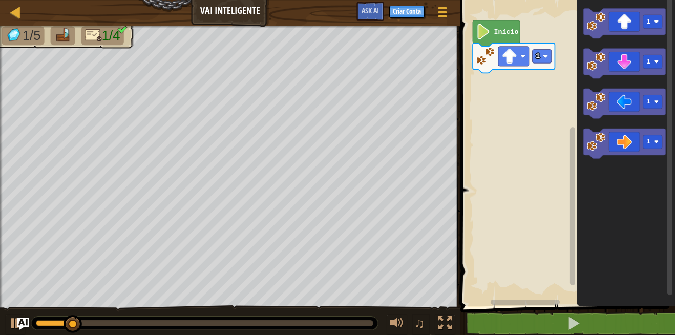
click at [610, 3] on icon "Espaço de trabalho do Blockly" at bounding box center [625, 150] width 98 height 311
click at [607, 18] on icon "Espaço de trabalho do Blockly" at bounding box center [624, 24] width 82 height 30
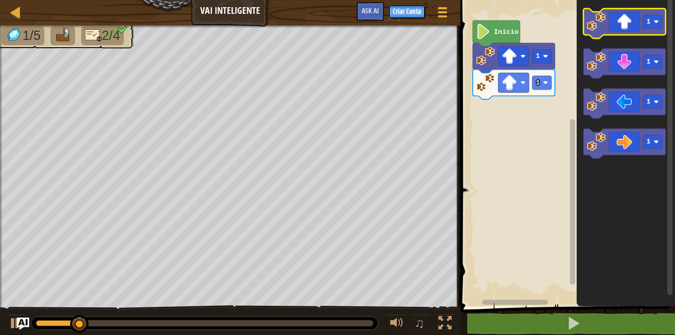
click at [612, 23] on icon "Espaço de trabalho do Blockly" at bounding box center [624, 24] width 82 height 30
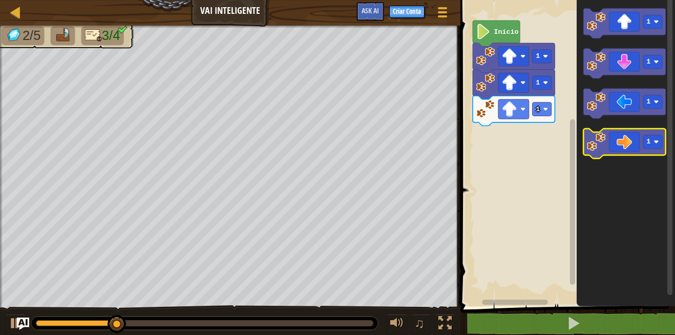
click at [633, 138] on icon "Espaço de trabalho do Blockly" at bounding box center [624, 143] width 82 height 30
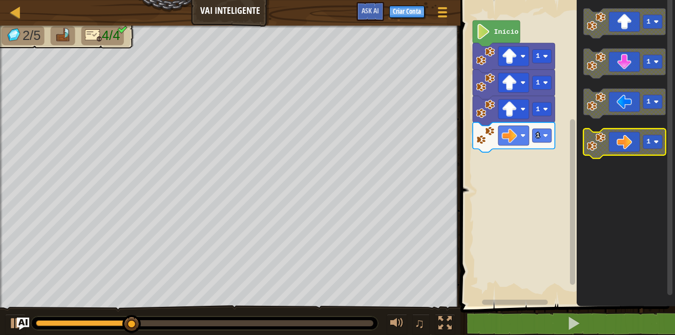
click at [628, 147] on icon "Espaço de trabalho do Blockly" at bounding box center [624, 143] width 82 height 30
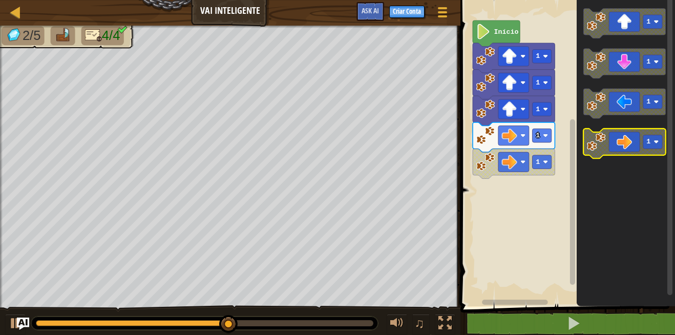
click at [620, 136] on icon "Espaço de trabalho do Blockly" at bounding box center [624, 143] width 82 height 30
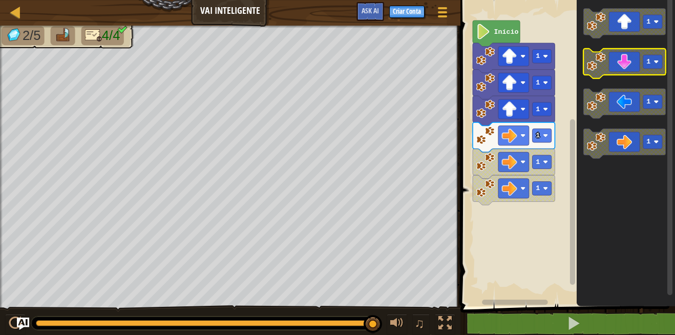
click at [615, 65] on icon "Espaço de trabalho do Blockly" at bounding box center [624, 64] width 82 height 30
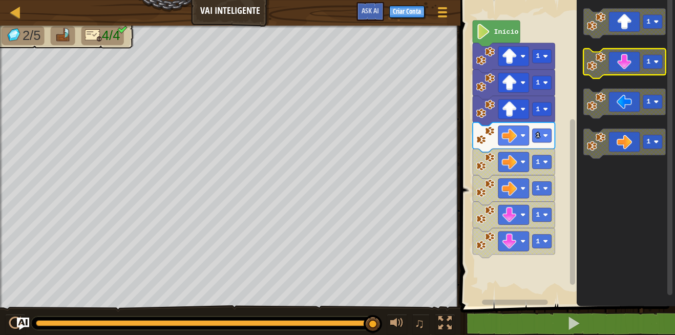
click at [619, 52] on icon "Espaço de trabalho do Blockly" at bounding box center [624, 64] width 82 height 30
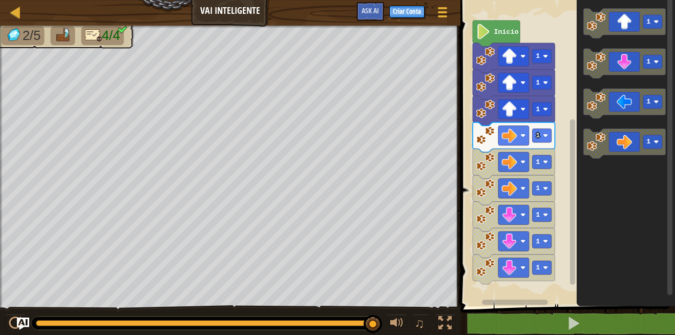
click at [471, 31] on rect "Espaço de trabalho do Blockly" at bounding box center [566, 150] width 218 height 311
click at [483, 27] on image "Espaço de trabalho do Blockly" at bounding box center [483, 31] width 14 height 15
click at [621, 134] on icon "Espaço de trabalho do Blockly" at bounding box center [624, 143] width 82 height 30
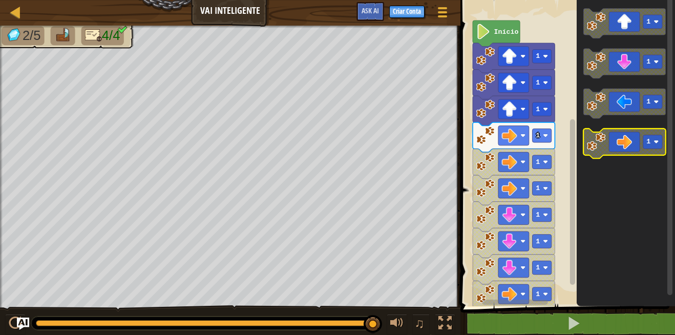
click at [621, 153] on icon "Espaço de trabalho do Blockly" at bounding box center [624, 143] width 82 height 30
click at [622, 150] on icon "Espaço de trabalho do Blockly" at bounding box center [624, 143] width 82 height 30
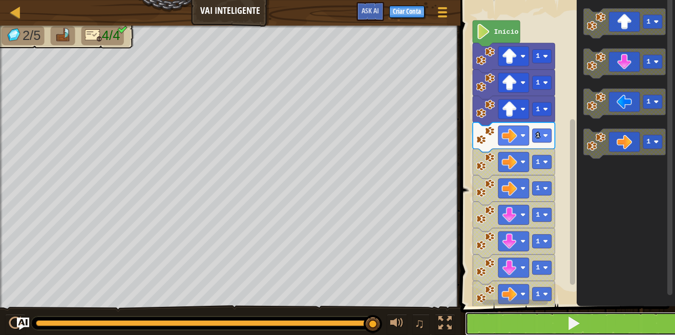
click at [594, 317] on button at bounding box center [574, 324] width 218 height 24
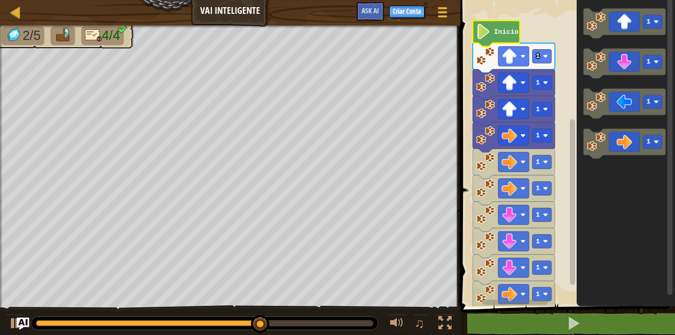
click at [489, 33] on image "Espaço de trabalho do Blockly" at bounding box center [483, 31] width 14 height 15
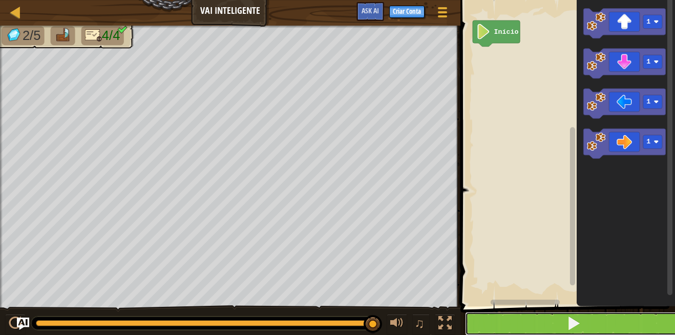
click at [582, 318] on button at bounding box center [574, 324] width 218 height 24
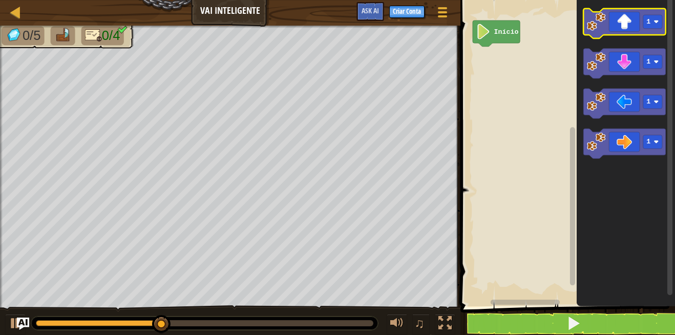
click at [594, 31] on icon "Espaço de trabalho do Blockly" at bounding box center [624, 24] width 82 height 30
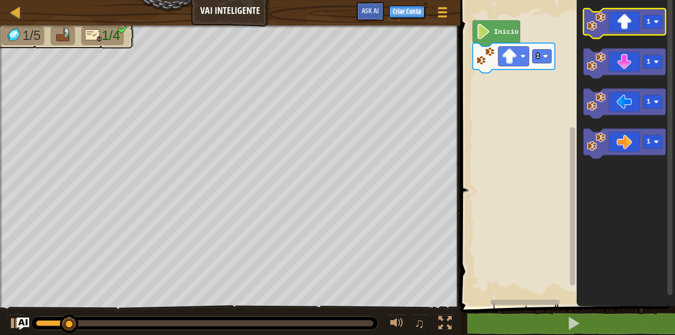
click at [592, 31] on icon "Espaço de trabalho do Blockly" at bounding box center [624, 24] width 82 height 30
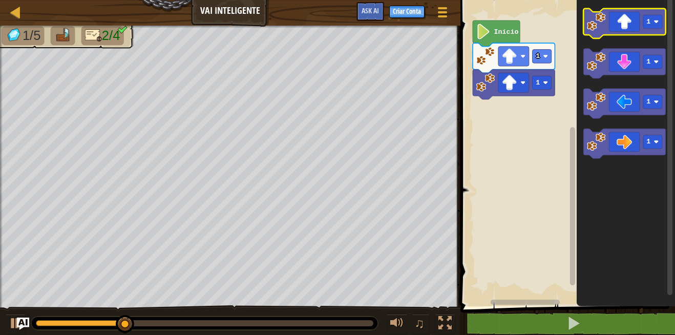
click at [621, 26] on icon "Espaço de trabalho do Blockly" at bounding box center [624, 24] width 82 height 30
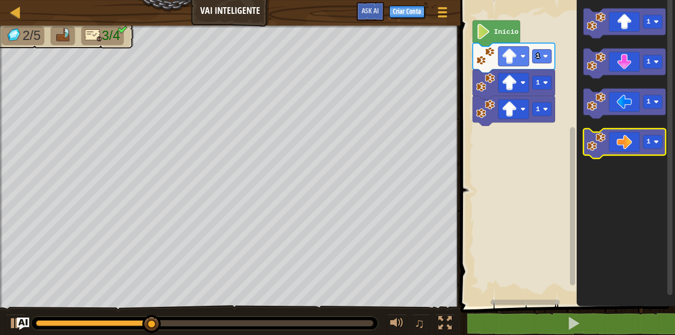
click at [625, 153] on icon "Espaço de trabalho do Blockly" at bounding box center [624, 143] width 82 height 30
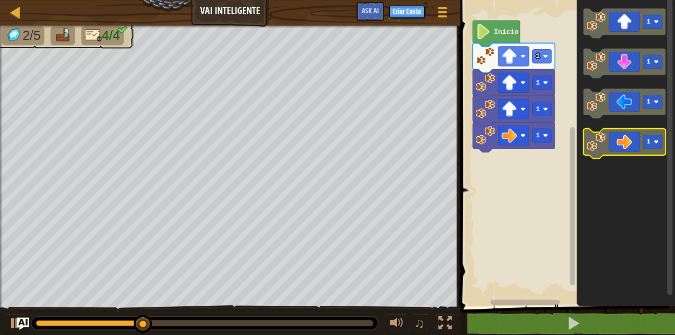
click at [625, 153] on icon "Espaço de trabalho do Blockly" at bounding box center [624, 143] width 82 height 30
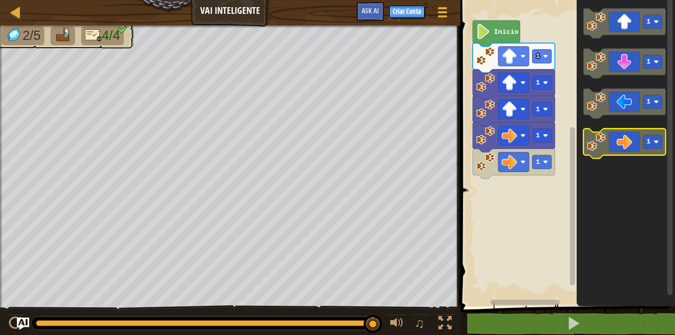
click at [611, 145] on icon "Espaço de trabalho do Blockly" at bounding box center [624, 143] width 82 height 30
click at [611, 146] on icon "Espaço de trabalho do Blockly" at bounding box center [624, 143] width 82 height 30
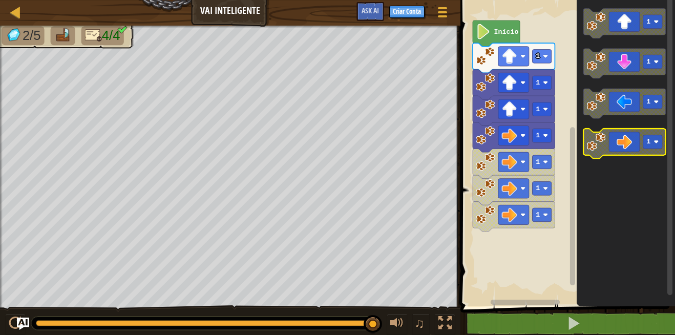
click at [611, 146] on icon "Espaço de trabalho do Blockly" at bounding box center [624, 143] width 82 height 30
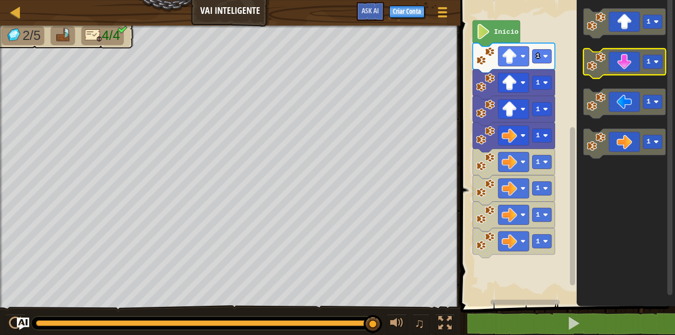
click at [626, 63] on icon "Espaço de trabalho do Blockly" at bounding box center [624, 64] width 82 height 30
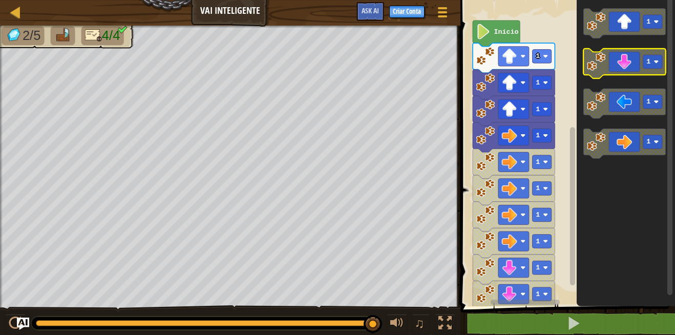
click at [626, 63] on icon "Espaço de trabalho do Blockly" at bounding box center [624, 64] width 82 height 30
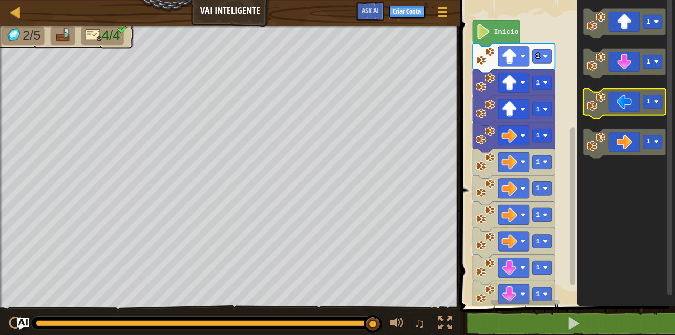
click at [629, 106] on icon "Espaço de trabalho do Blockly" at bounding box center [624, 104] width 82 height 30
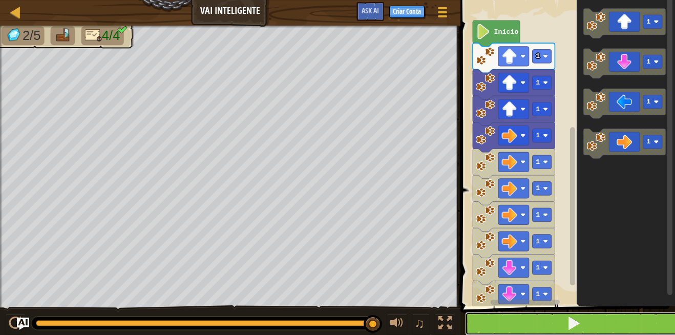
click at [581, 320] on button at bounding box center [574, 324] width 218 height 24
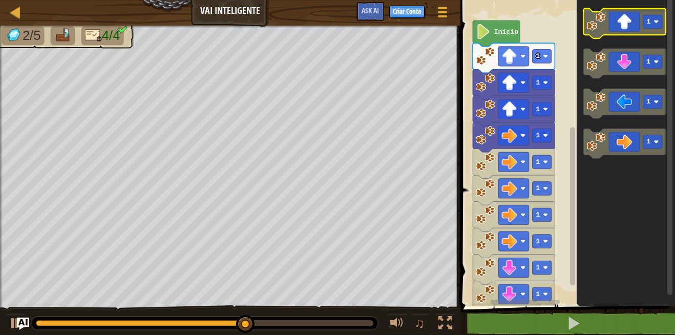
click at [633, 31] on icon "Espaço de trabalho do Blockly" at bounding box center [624, 24] width 82 height 30
click at [632, 30] on icon "Espaço de trabalho do Blockly" at bounding box center [624, 24] width 82 height 30
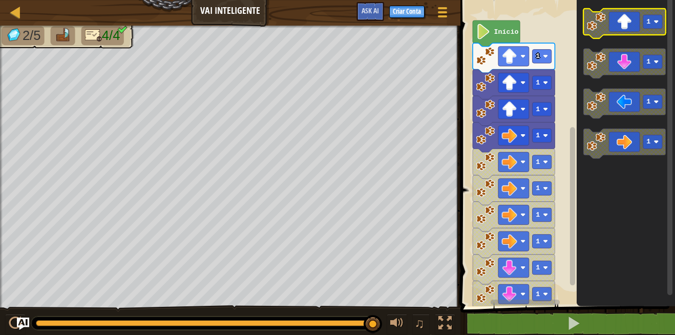
click at [632, 30] on icon "Espaço de trabalho do Blockly" at bounding box center [624, 24] width 82 height 30
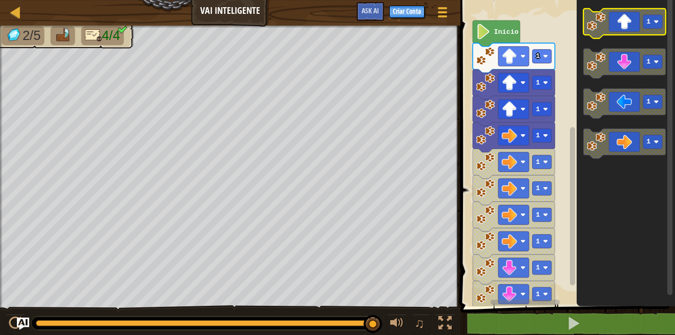
click at [632, 30] on icon "Espaço de trabalho do Blockly" at bounding box center [624, 24] width 82 height 30
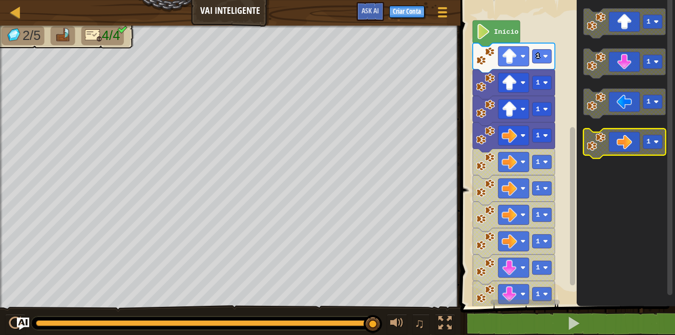
click at [637, 131] on icon "Espaço de trabalho do Blockly" at bounding box center [624, 143] width 82 height 30
click at [637, 127] on icon "1 1 1 1" at bounding box center [625, 150] width 98 height 311
click at [637, 124] on icon "Espaço de trabalho do Blockly" at bounding box center [625, 150] width 98 height 311
click at [637, 123] on icon "Espaço de trabalho do Blockly" at bounding box center [625, 150] width 98 height 311
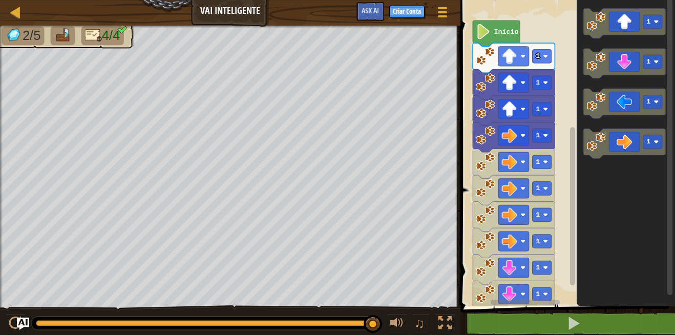
click at [635, 127] on icon "Espaço de trabalho do Blockly" at bounding box center [625, 150] width 98 height 311
click at [635, 129] on icon "1 1 1 1" at bounding box center [625, 150] width 98 height 311
click at [633, 137] on icon "Espaço de trabalho do Blockly" at bounding box center [624, 143] width 82 height 30
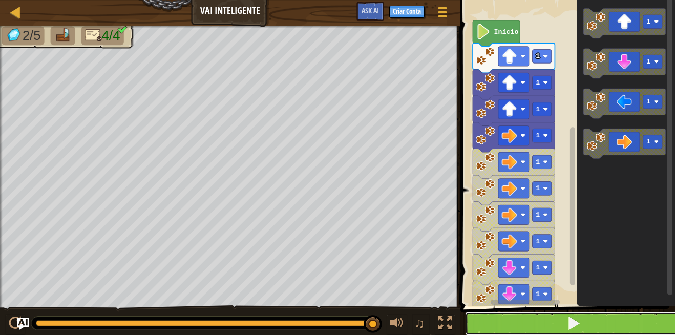
click at [500, 317] on button at bounding box center [574, 324] width 218 height 24
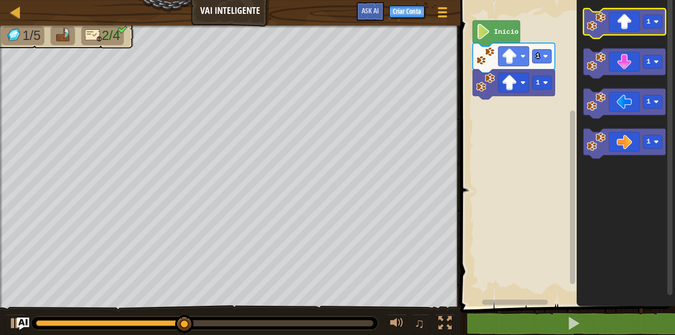
click at [643, 30] on icon "Espaço de trabalho do Blockly" at bounding box center [624, 24] width 82 height 30
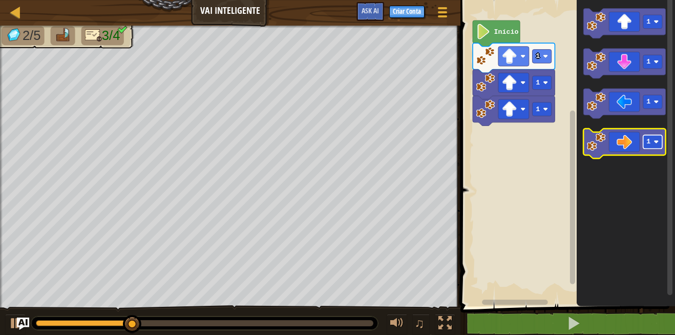
click at [649, 145] on text "1" at bounding box center [648, 142] width 4 height 8
click at [631, 137] on icon "Espaço de trabalho do Blockly" at bounding box center [624, 143] width 82 height 30
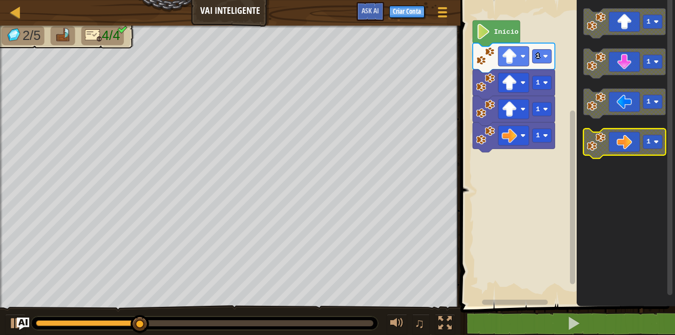
click at [630, 137] on icon "Espaço de trabalho do Blockly" at bounding box center [624, 143] width 82 height 30
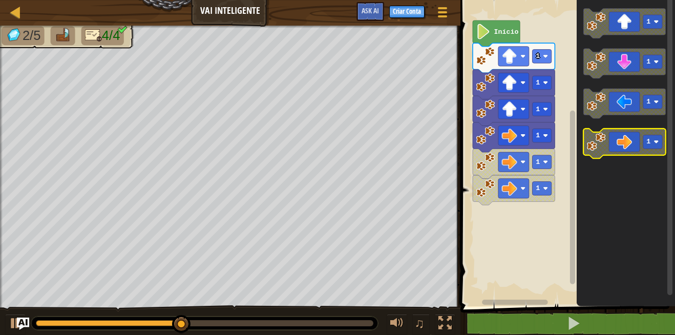
click at [630, 137] on icon "Espaço de trabalho do Blockly" at bounding box center [624, 143] width 82 height 30
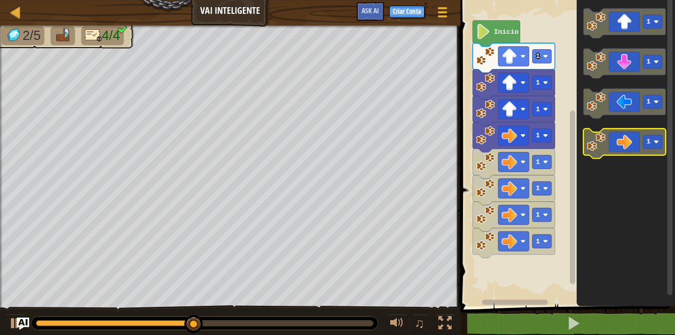
click at [630, 137] on icon "Espaço de trabalho do Blockly" at bounding box center [624, 143] width 82 height 30
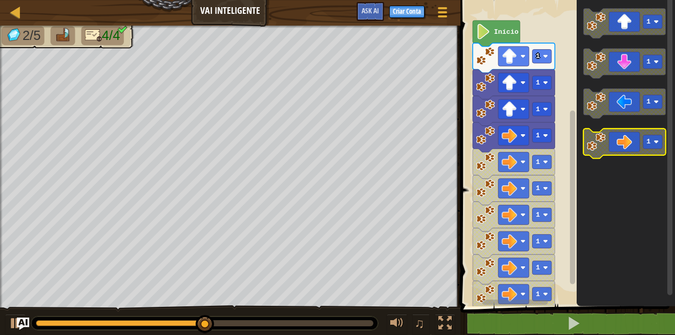
click at [630, 137] on icon "Espaço de trabalho do Blockly" at bounding box center [624, 143] width 82 height 30
click at [627, 137] on icon "Espaço de trabalho do Blockly" at bounding box center [624, 143] width 82 height 30
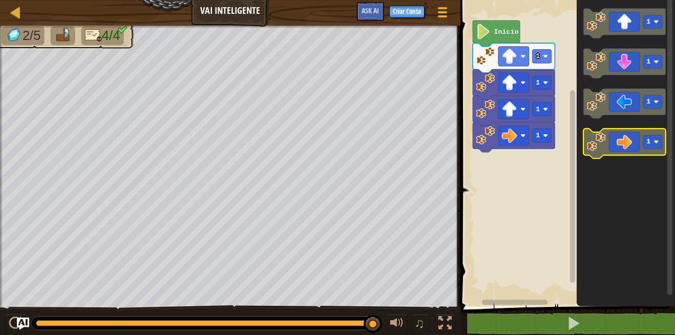
click at [620, 133] on icon "Espaço de trabalho do Blockly" at bounding box center [624, 143] width 82 height 30
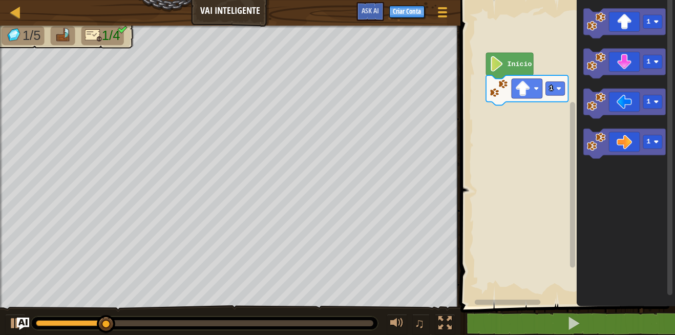
click at [554, 102] on rect "Espaço de trabalho do Blockly" at bounding box center [566, 150] width 218 height 311
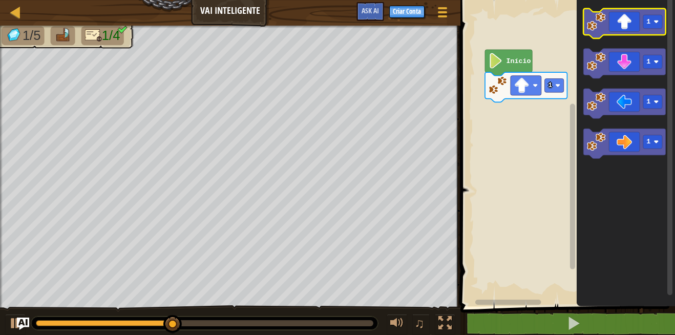
click at [631, 34] on icon "Espaço de trabalho do Blockly" at bounding box center [624, 24] width 82 height 30
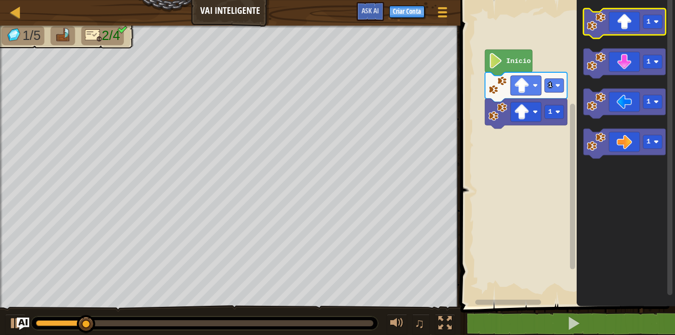
click at [646, 30] on icon "Espaço de trabalho do Blockly" at bounding box center [624, 24] width 82 height 30
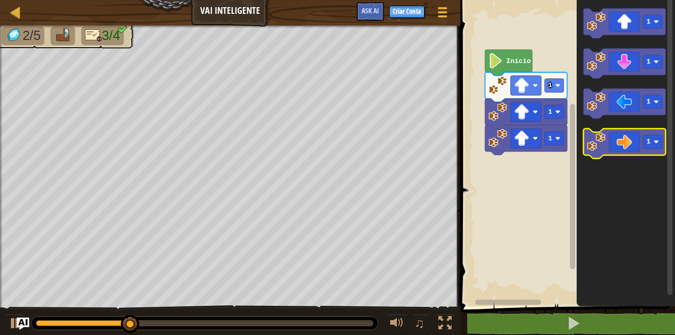
click at [641, 135] on icon "Espaço de trabalho do Blockly" at bounding box center [624, 143] width 82 height 30
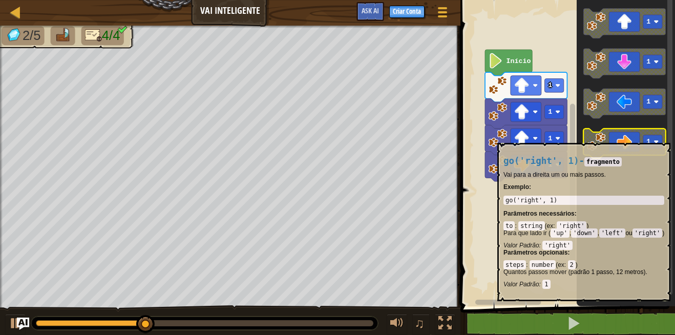
click at [647, 136] on rect "Espaço de trabalho do Blockly" at bounding box center [651, 142] width 19 height 14
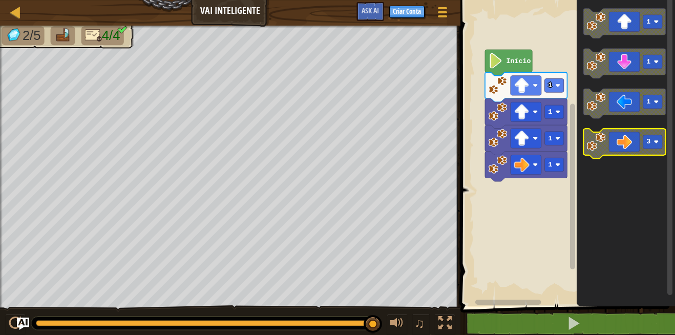
click at [613, 156] on rect "Espaço de trabalho do Blockly" at bounding box center [624, 143] width 82 height 30
click at [528, 175] on div "Início 1 1 1 1 1 1 1 3" at bounding box center [566, 150] width 218 height 311
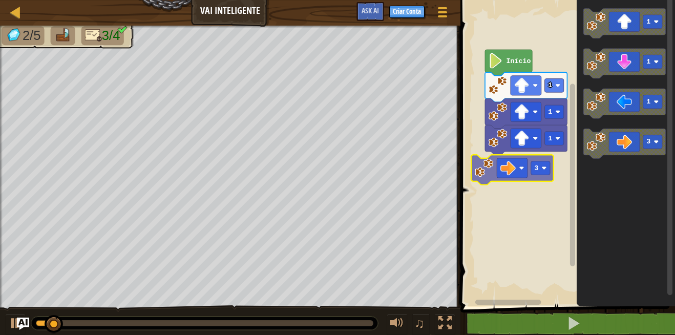
click at [509, 174] on div "Início 1 1 1 3 1 1 1 3 3" at bounding box center [566, 150] width 218 height 311
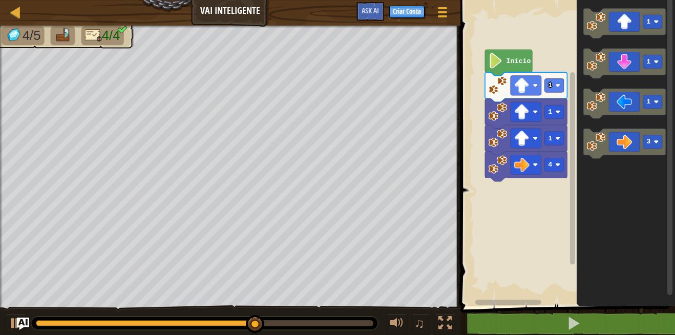
click at [605, 84] on icon "1 1 1 3" at bounding box center [625, 150] width 98 height 311
click at [596, 117] on g "1 1 1 3" at bounding box center [624, 84] width 82 height 150
click at [545, 161] on div "Início 1 1 1 4 1 1 1 3" at bounding box center [566, 150] width 218 height 311
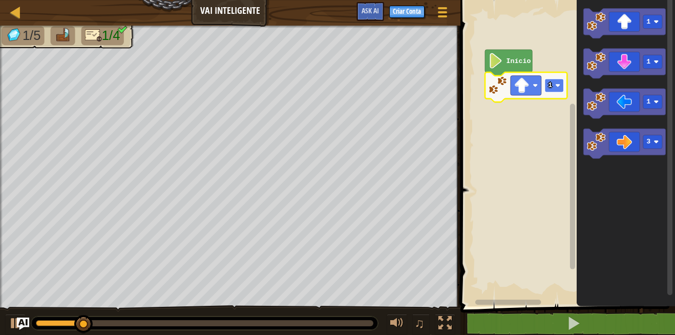
click at [554, 90] on rect "Espaço de trabalho do Blockly" at bounding box center [553, 86] width 19 height 14
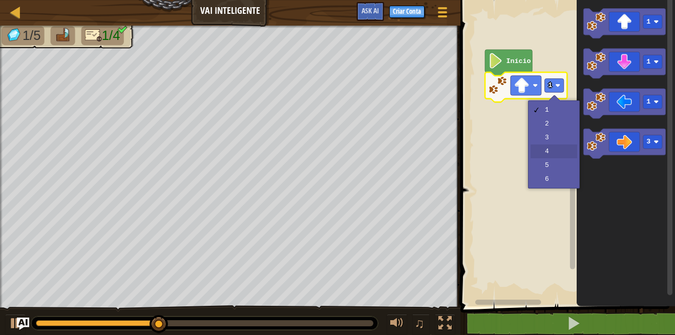
drag, startPoint x: 544, startPoint y: 148, endPoint x: 538, endPoint y: 151, distance: 6.9
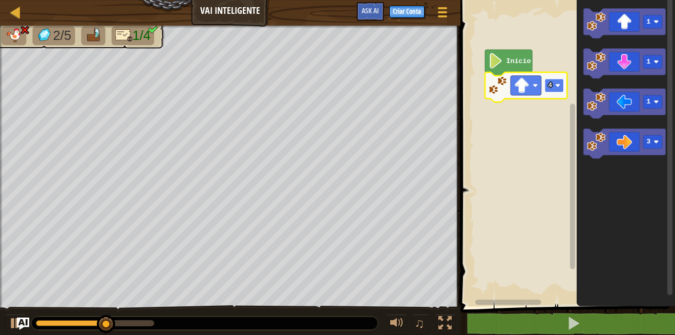
click at [553, 87] on rect "Espaço de trabalho do Blockly" at bounding box center [553, 86] width 19 height 14
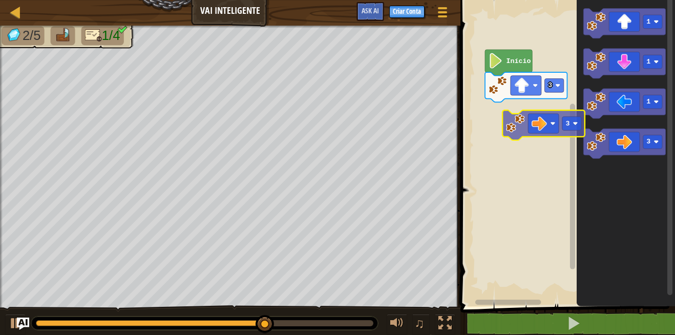
click at [509, 122] on div "Início 3 1 1 1 3 3" at bounding box center [566, 150] width 218 height 311
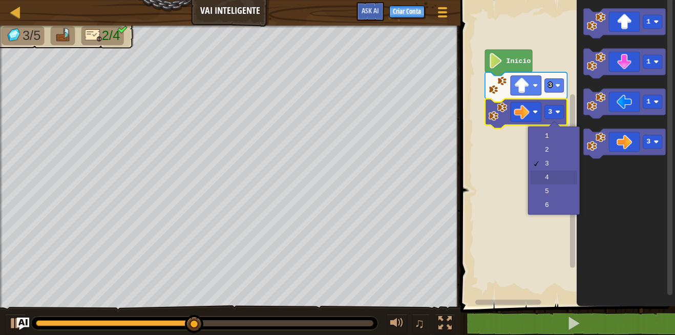
drag, startPoint x: 550, startPoint y: 175, endPoint x: 542, endPoint y: 180, distance: 9.2
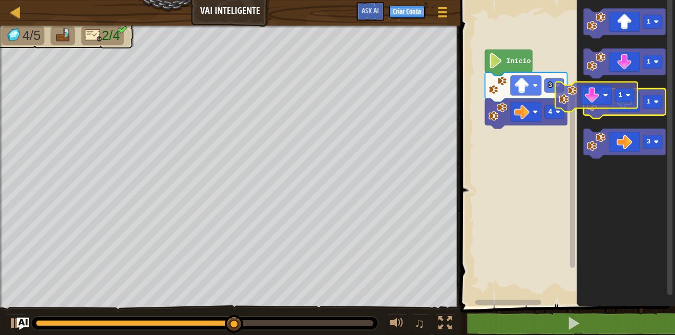
click at [629, 83] on icon "1 1 1 3" at bounding box center [625, 150] width 98 height 311
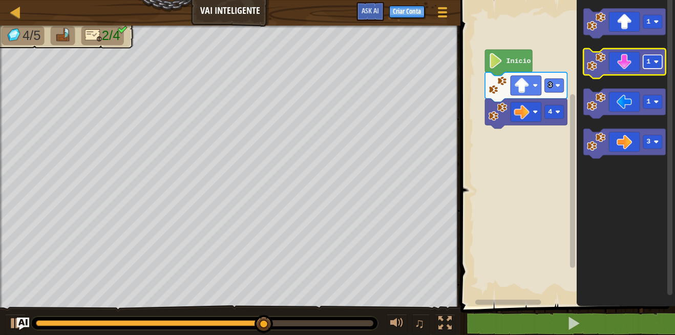
click at [659, 64] on rect "Espaço de trabalho do Blockly" at bounding box center [651, 62] width 19 height 14
